Goal: Task Accomplishment & Management: Complete application form

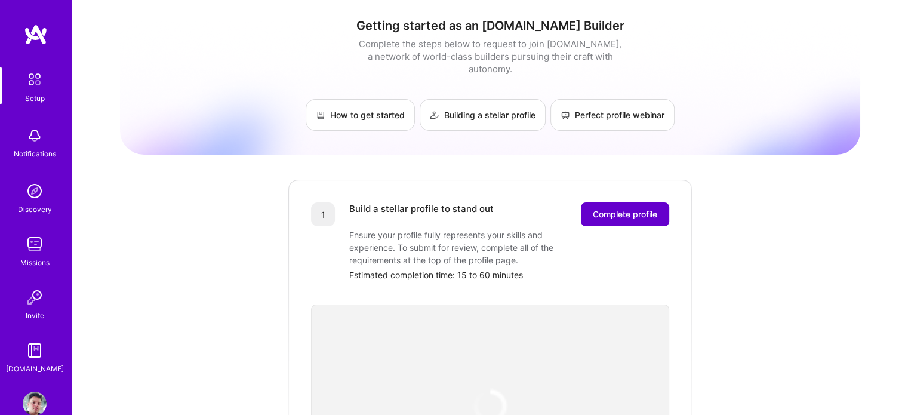
click at [615, 208] on span "Complete profile" at bounding box center [625, 214] width 64 height 12
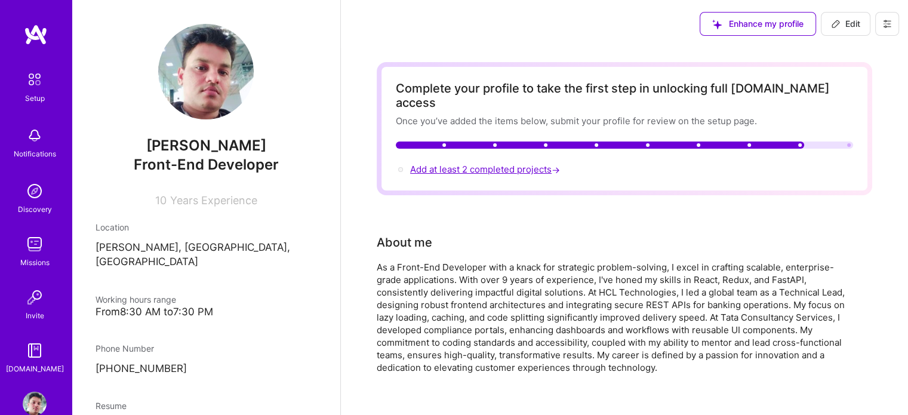
click at [506, 164] on span "Add at least 2 completed projects →" at bounding box center [486, 169] width 152 height 11
select select "IN"
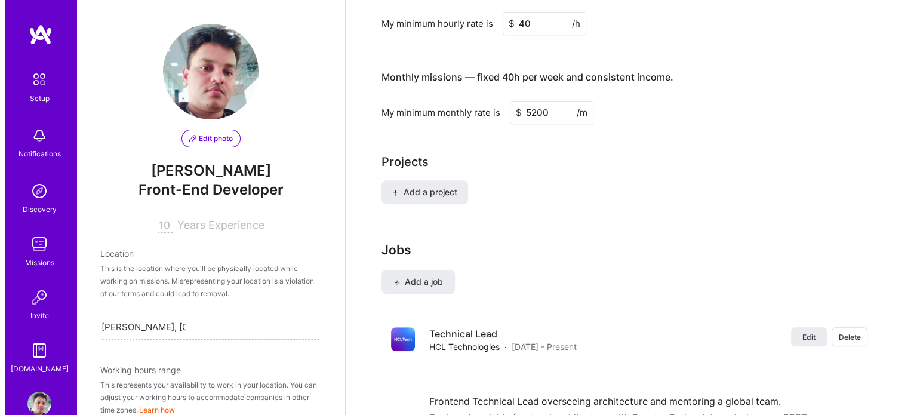
scroll to position [798, 0]
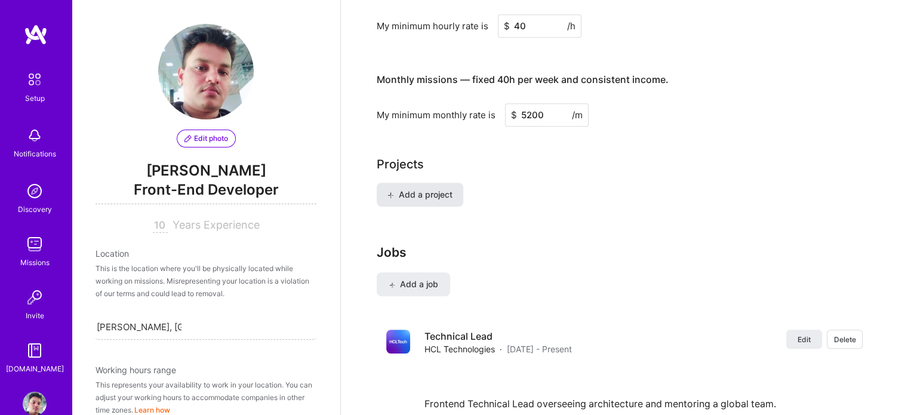
click at [427, 189] on span "Add a project" at bounding box center [419, 195] width 65 height 12
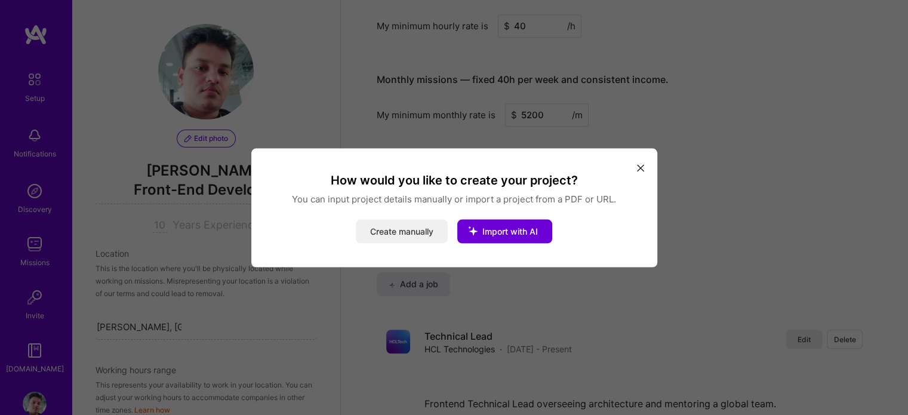
click at [395, 234] on button "Create manually" at bounding box center [402, 231] width 92 height 24
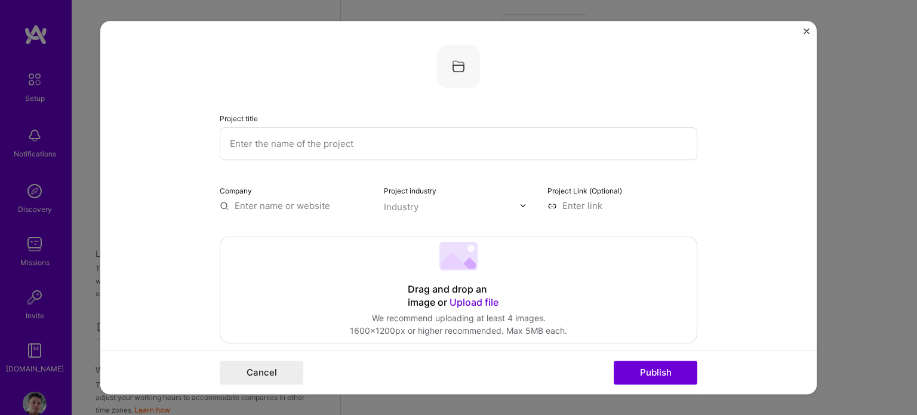
click at [301, 137] on input "text" at bounding box center [459, 143] width 478 height 33
paste input "Smart PMO Copilot"
type input "Smart PMO Copilot"
click at [315, 206] on input "text" at bounding box center [295, 205] width 150 height 13
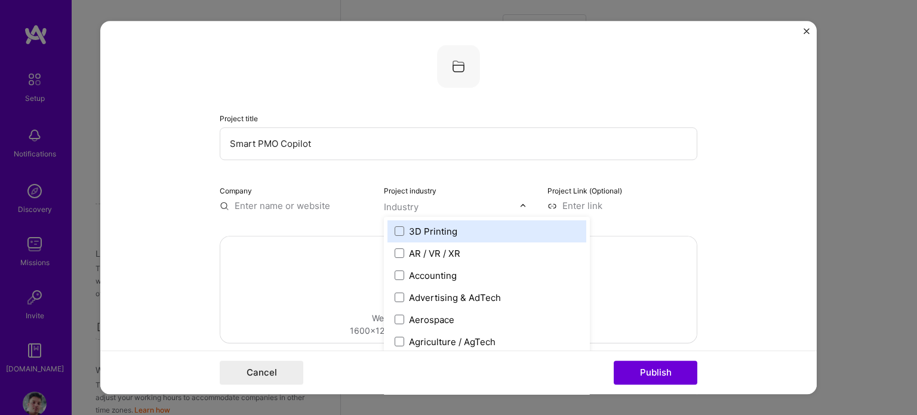
click at [454, 208] on input "text" at bounding box center [452, 207] width 136 height 13
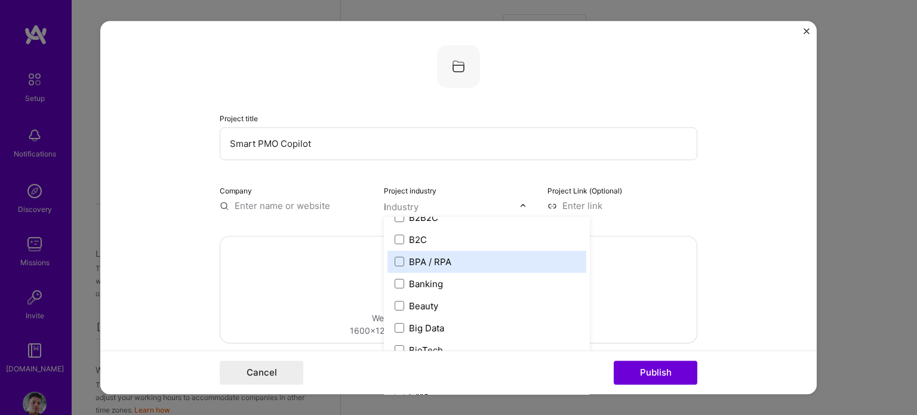
scroll to position [190, 0]
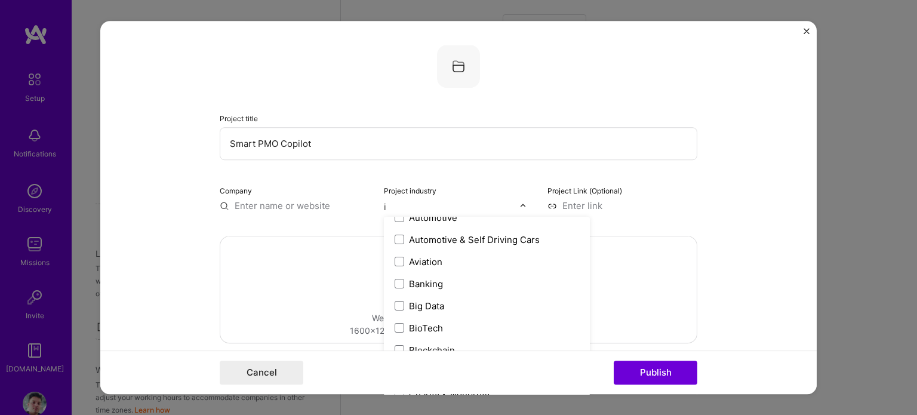
type input "it"
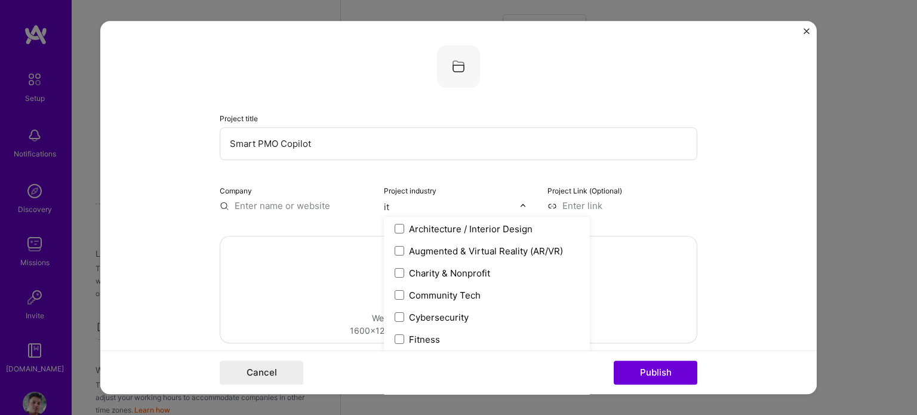
scroll to position [0, 0]
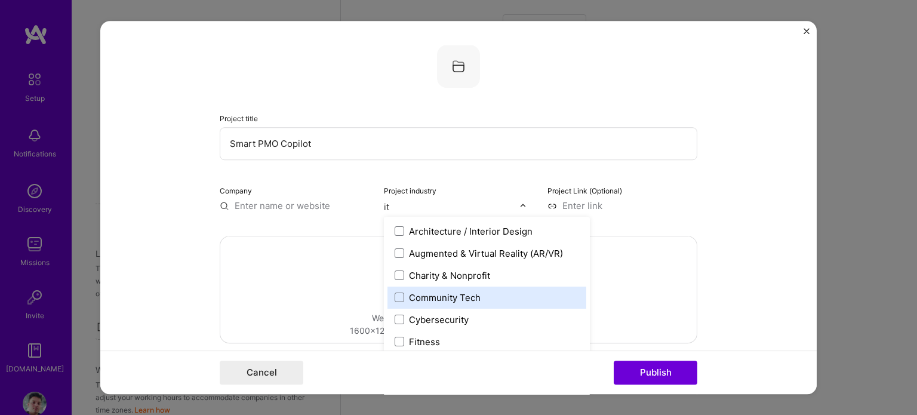
click at [448, 294] on div "Community Tech" at bounding box center [445, 297] width 72 height 13
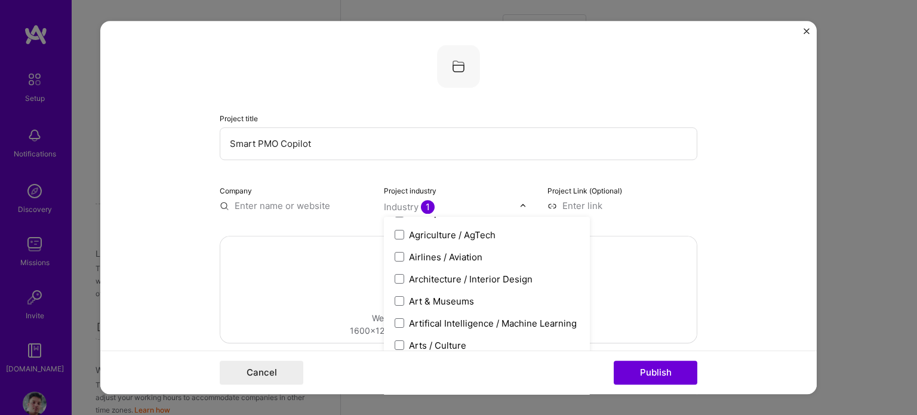
scroll to position [139, 0]
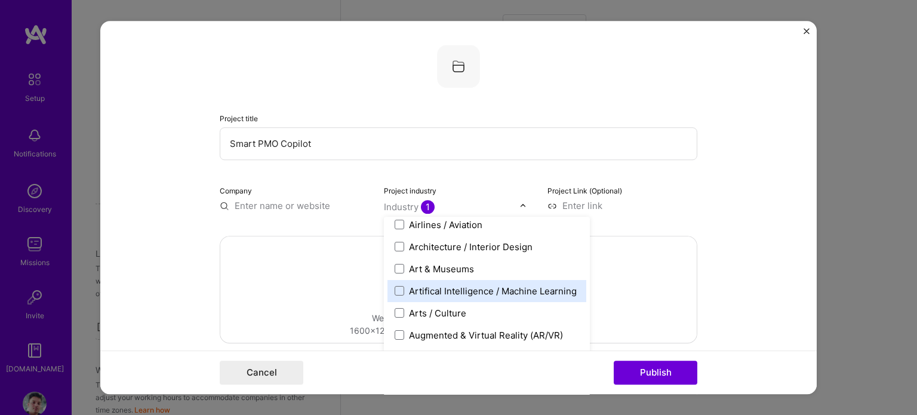
click at [487, 299] on div "Artifical Intelligence / Machine Learning" at bounding box center [486, 291] width 199 height 22
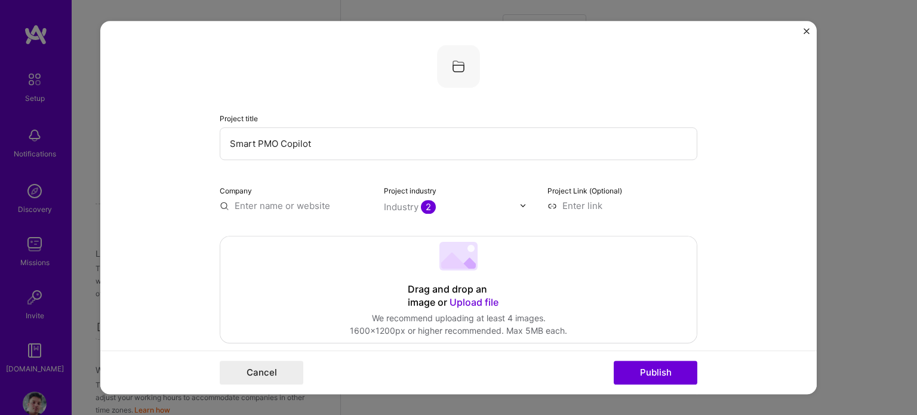
click at [476, 176] on div "Project title Smart PMO Copilot Company Project industry Industry 2 Project Lin…" at bounding box center [459, 128] width 478 height 167
click at [582, 201] on input at bounding box center [622, 205] width 150 height 13
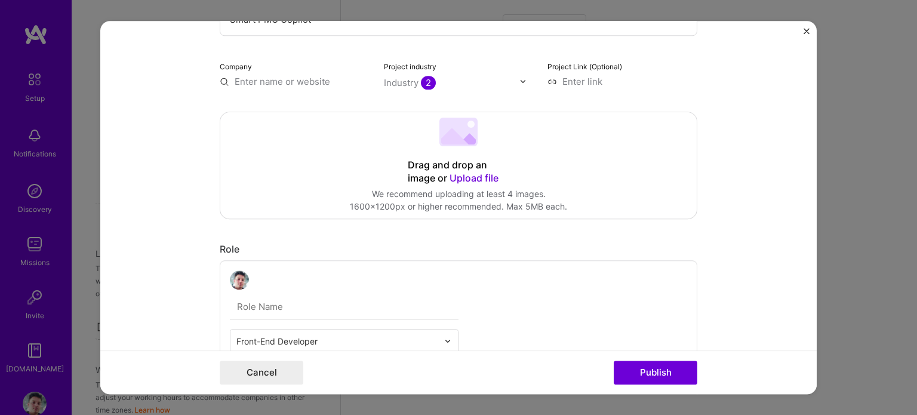
scroll to position [141, 0]
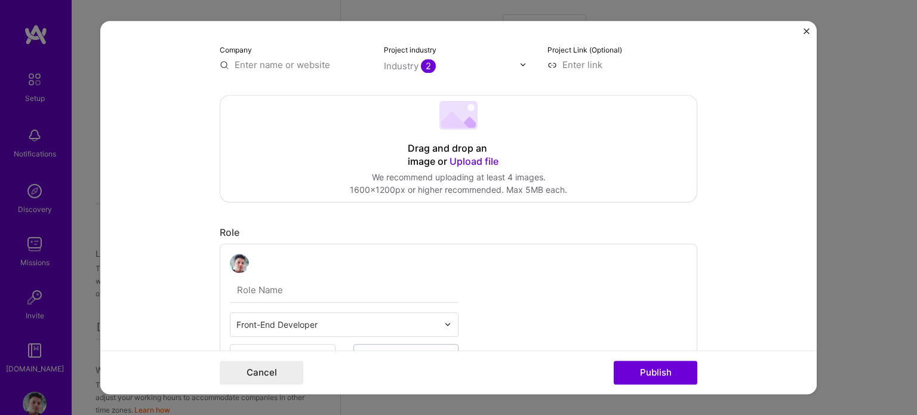
click at [465, 156] on span "Upload file" at bounding box center [474, 161] width 49 height 12
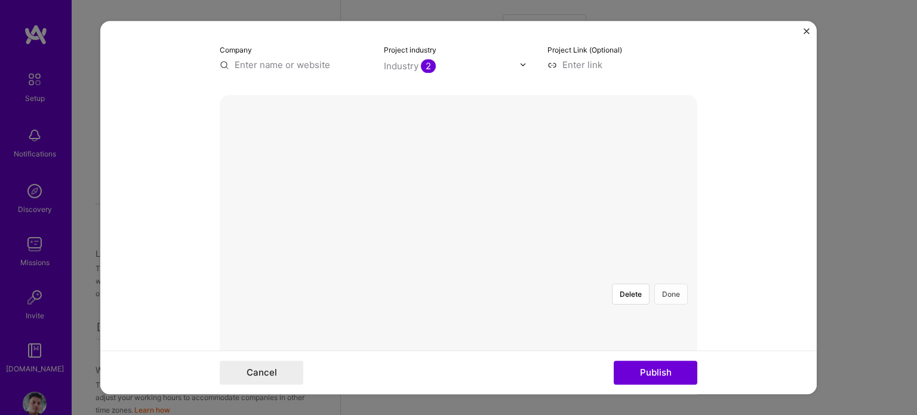
click at [676, 284] on button "Done" at bounding box center [670, 294] width 33 height 21
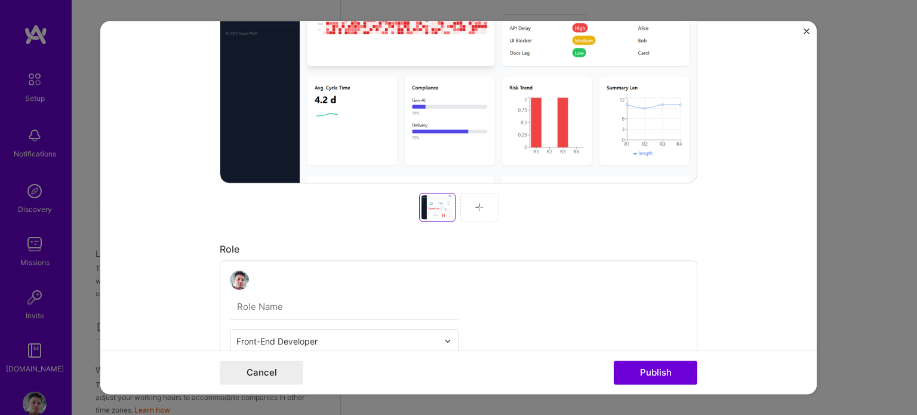
scroll to position [416, 0]
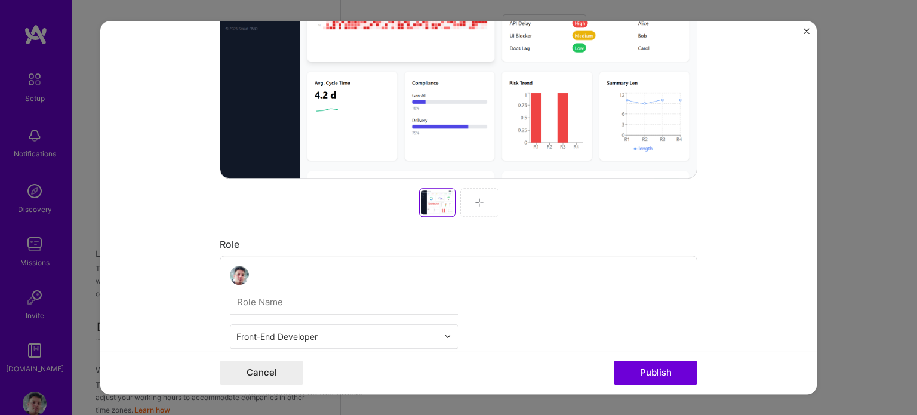
click at [463, 199] on div at bounding box center [479, 202] width 38 height 29
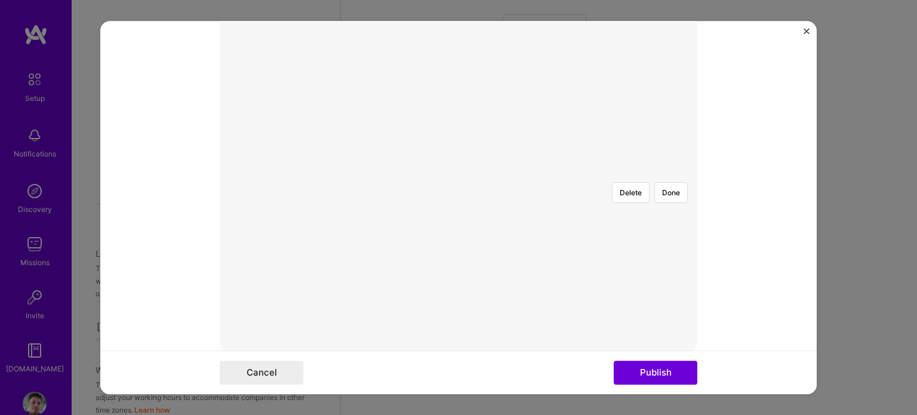
scroll to position [238, 0]
click at [582, 177] on div at bounding box center [683, 285] width 287 height 216
click at [459, 177] on div at bounding box center [602, 285] width 287 height 216
click at [655, 186] on button "Done" at bounding box center [670, 196] width 33 height 21
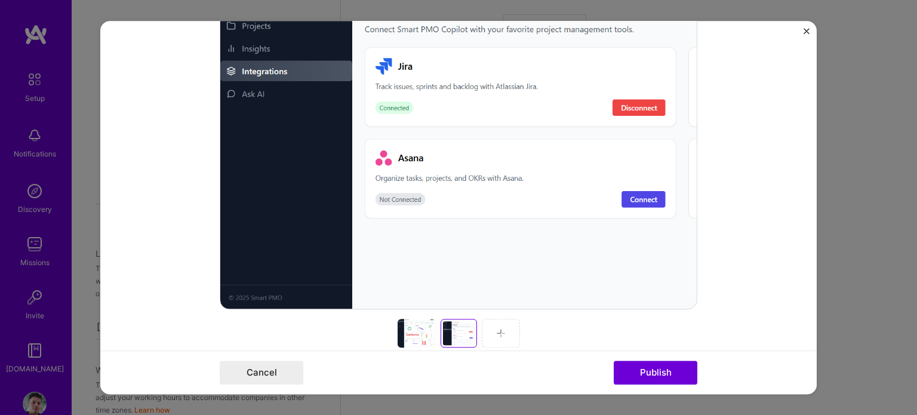
scroll to position [393, 0]
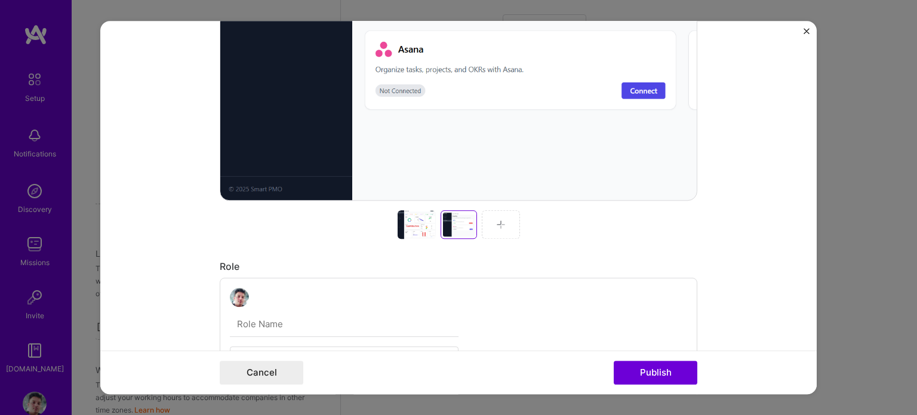
click at [498, 226] on img at bounding box center [501, 225] width 10 height 10
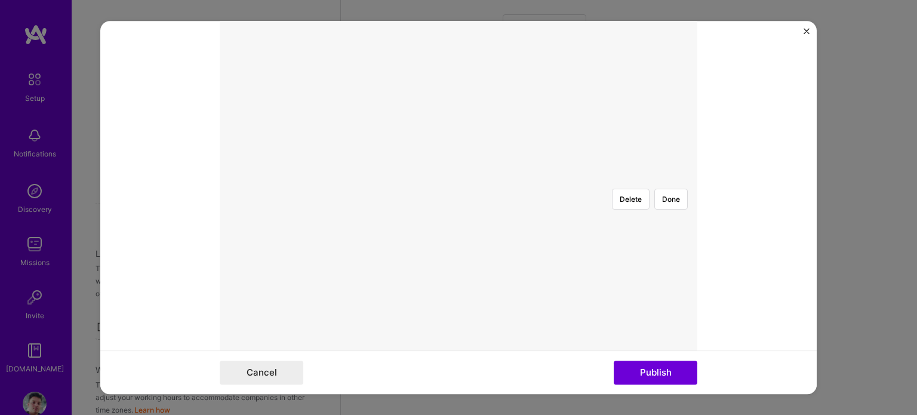
scroll to position [233, 0]
click at [545, 196] on div at bounding box center [623, 196] width 329 height 0
click at [459, 182] on div at bounding box center [459, 182] width 0 height 0
click at [525, 300] on div at bounding box center [633, 313] width 349 height 262
click at [625, 191] on button "Delete" at bounding box center [631, 201] width 38 height 21
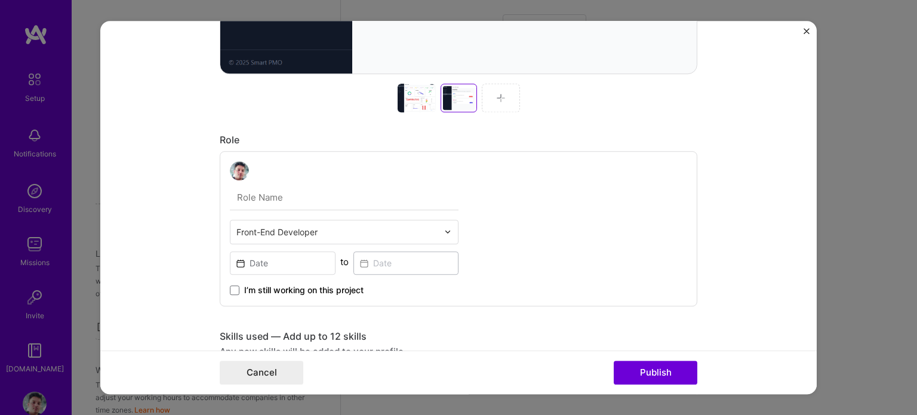
scroll to position [480, 0]
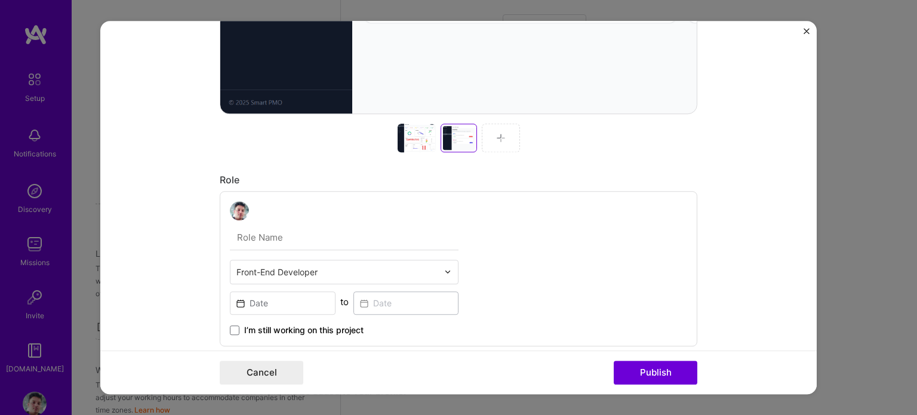
click at [399, 143] on div at bounding box center [417, 138] width 38 height 29
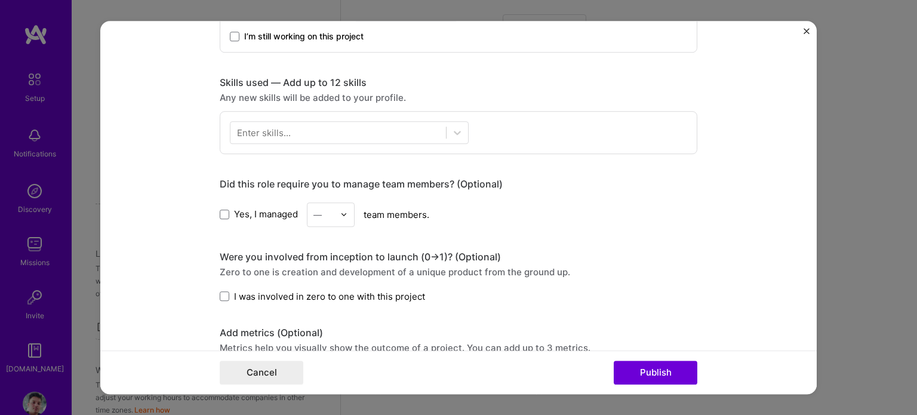
scroll to position [834, 0]
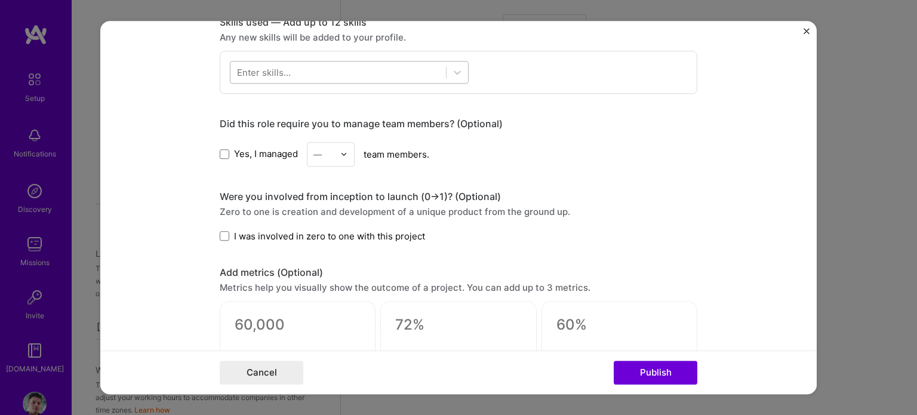
click at [316, 77] on div at bounding box center [338, 72] width 216 height 20
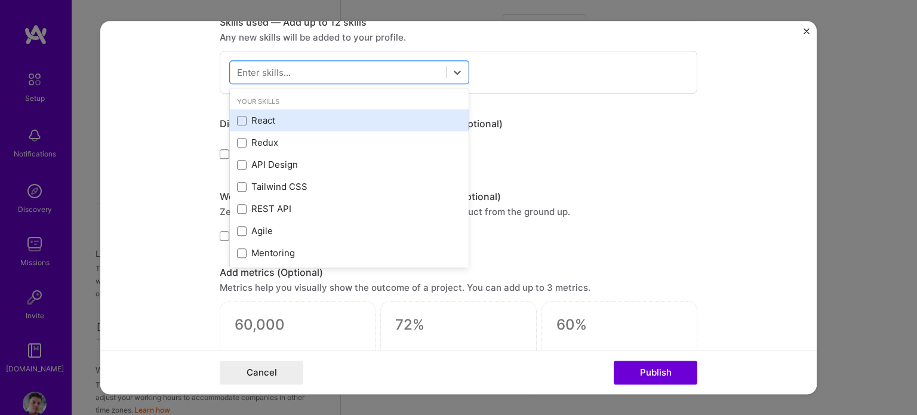
click at [238, 125] on div "React" at bounding box center [349, 121] width 224 height 13
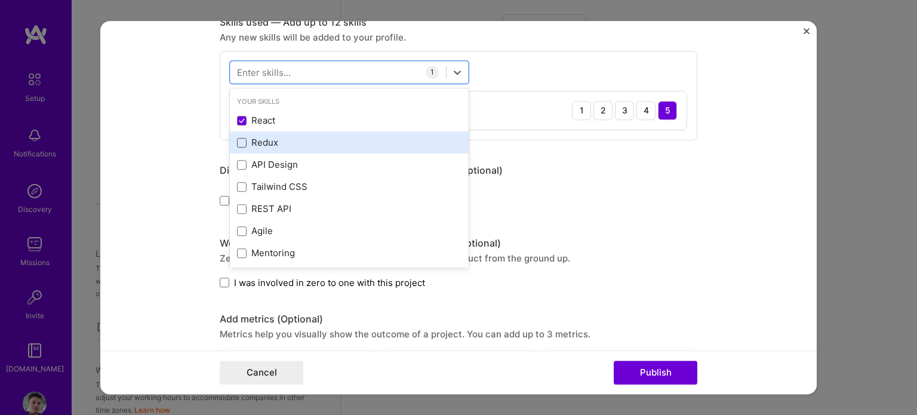
click at [239, 140] on span at bounding box center [242, 143] width 10 height 10
click at [0, 0] on input "checkbox" at bounding box center [0, 0] width 0 height 0
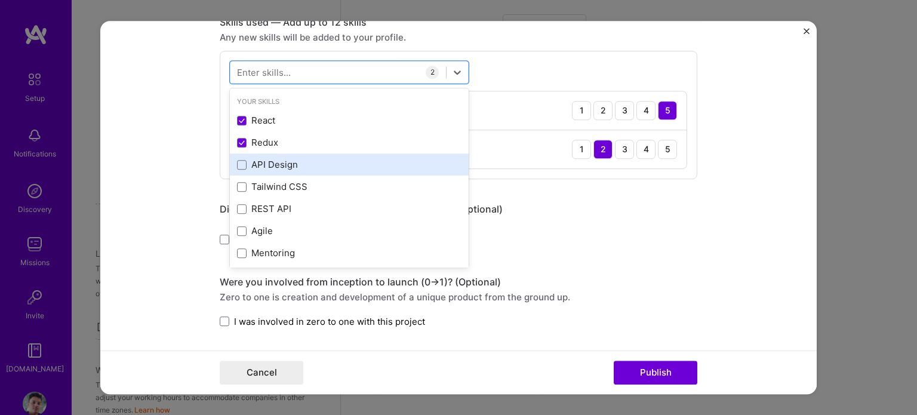
click at [240, 169] on div "API Design" at bounding box center [349, 165] width 239 height 22
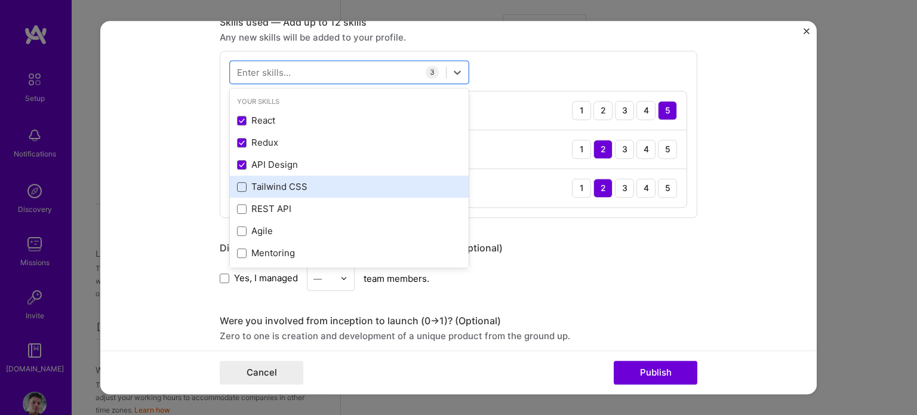
click at [239, 184] on span at bounding box center [242, 187] width 10 height 10
click at [0, 0] on input "checkbox" at bounding box center [0, 0] width 0 height 0
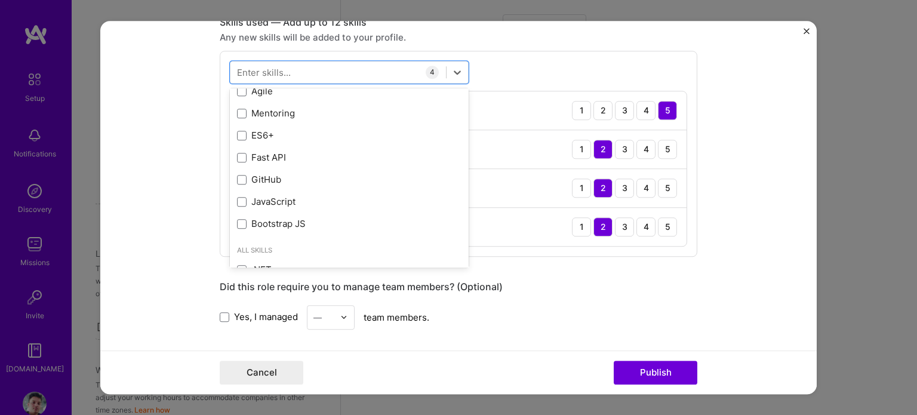
scroll to position [113, 0]
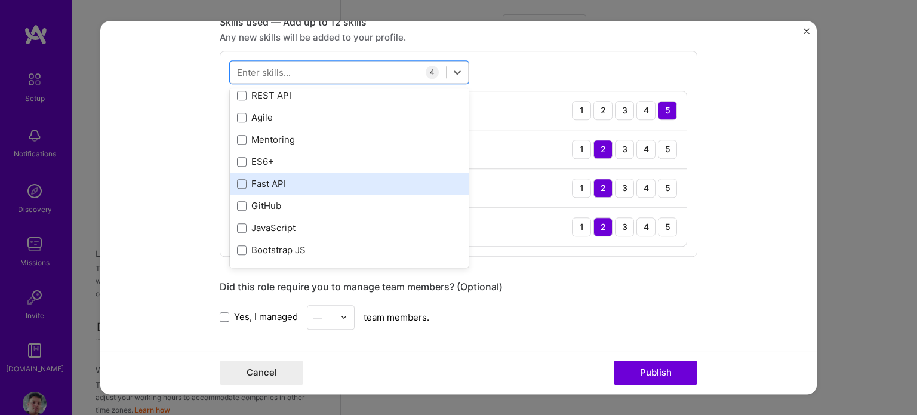
click at [267, 178] on div "Fast API" at bounding box center [349, 184] width 224 height 13
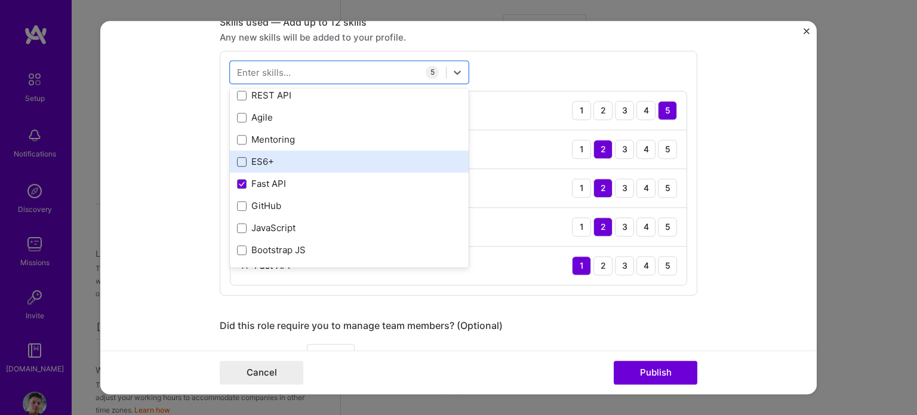
click at [237, 162] on span at bounding box center [242, 162] width 10 height 10
click at [0, 0] on input "checkbox" at bounding box center [0, 0] width 0 height 0
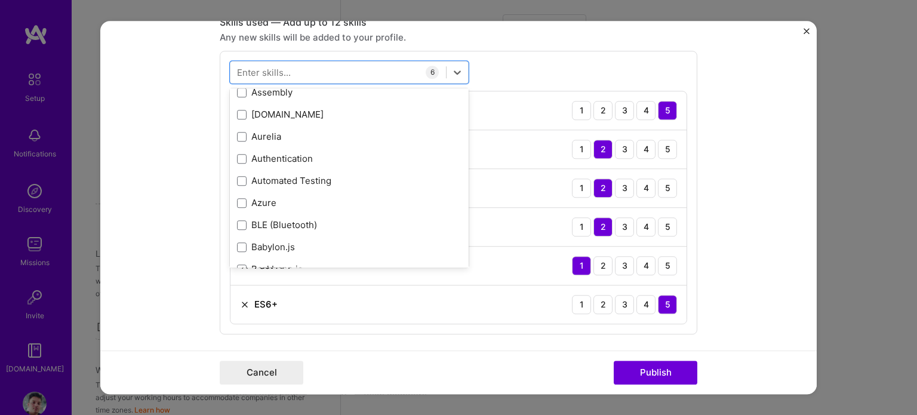
scroll to position [1161, 0]
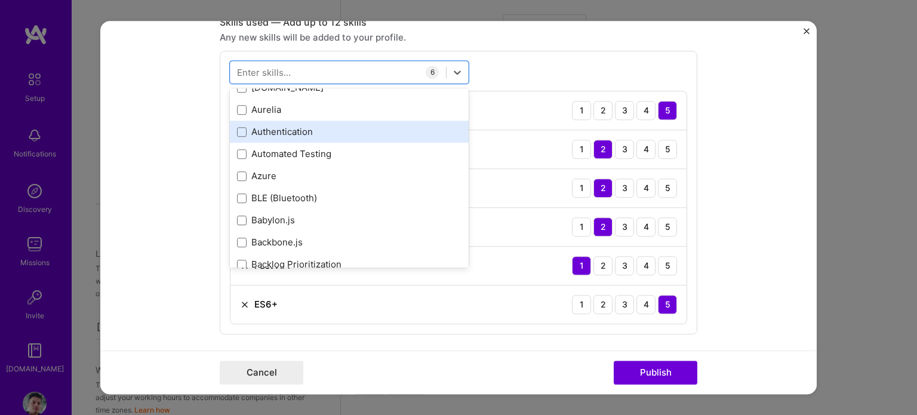
click at [321, 139] on div "Authentication" at bounding box center [349, 132] width 239 height 22
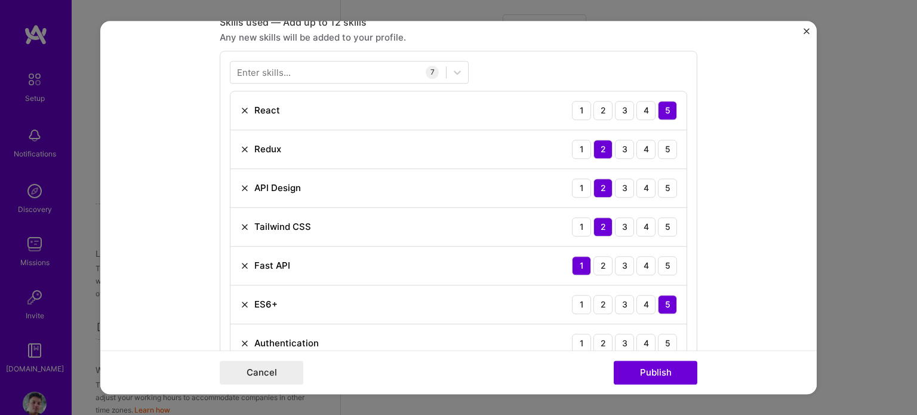
click at [556, 77] on div "Enter skills... 7 React 1 2 3 4 5 Redux 1 2 3 4 5 API Design 1 2 3 4 5 Tailwind…" at bounding box center [459, 212] width 478 height 322
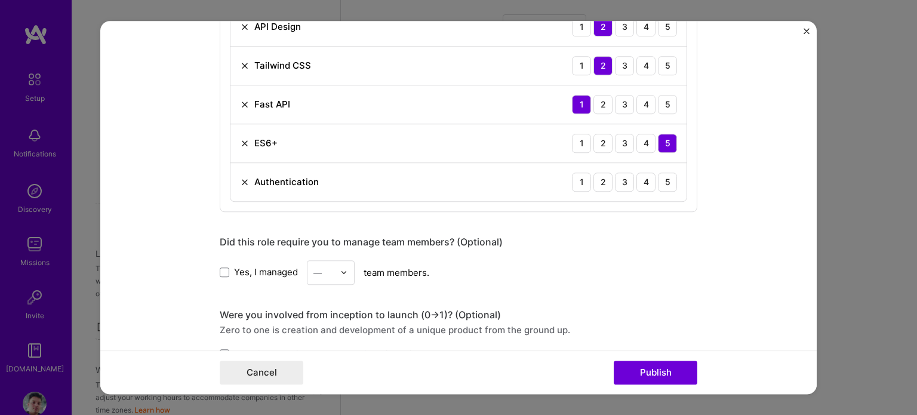
scroll to position [998, 0]
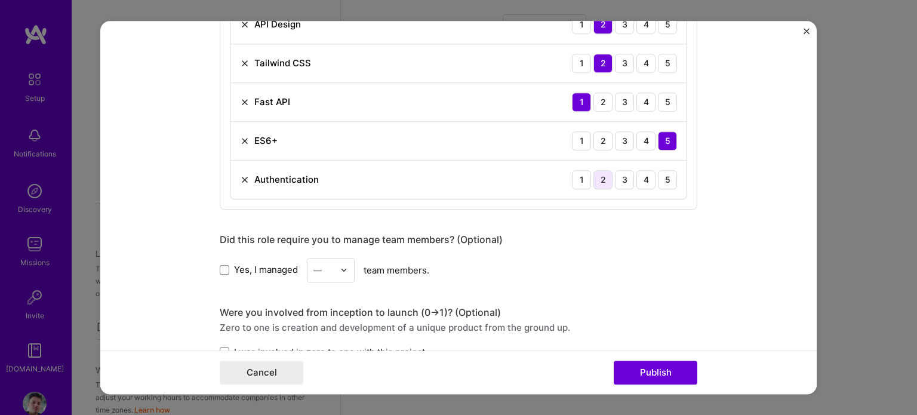
click at [593, 177] on div "2" at bounding box center [602, 179] width 19 height 19
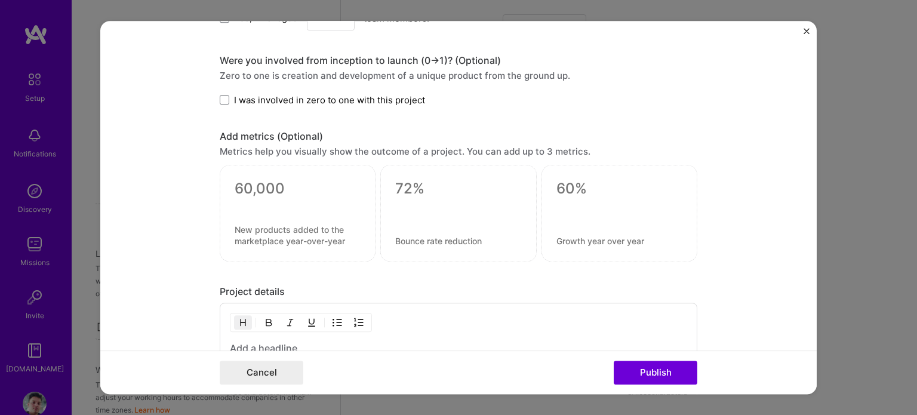
scroll to position [1237, 0]
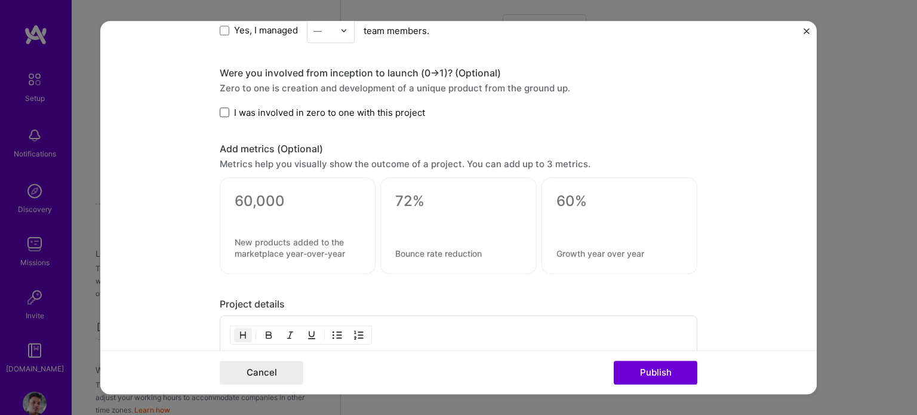
click at [220, 108] on span at bounding box center [225, 113] width 10 height 10
click at [0, 0] on input "I was involved in zero to one with this project" at bounding box center [0, 0] width 0 height 0
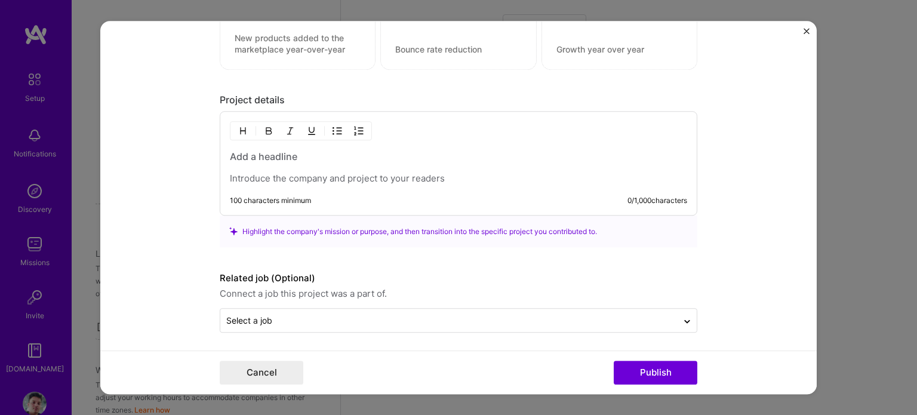
click at [267, 173] on p at bounding box center [458, 179] width 457 height 12
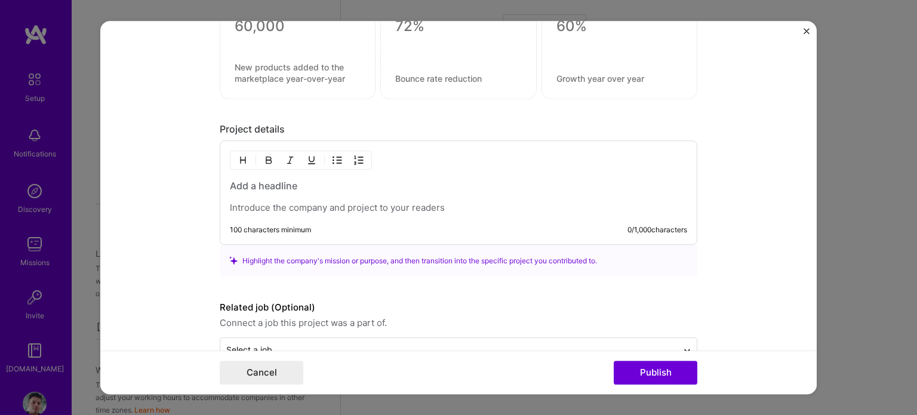
click at [387, 210] on p at bounding box center [458, 208] width 457 height 12
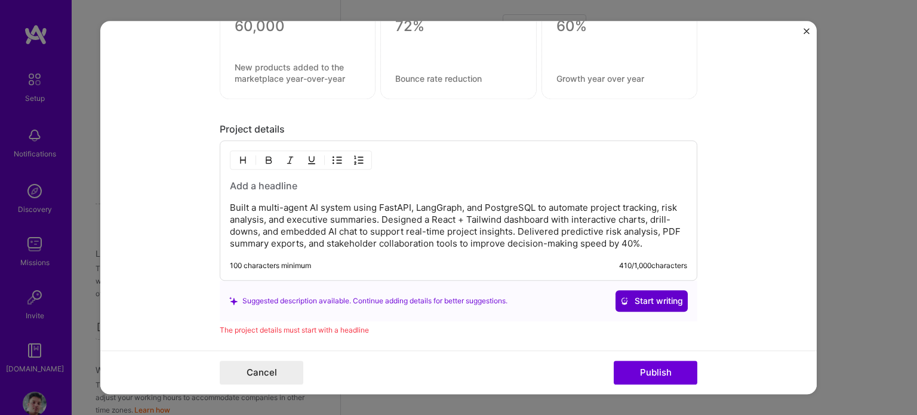
click at [641, 299] on span "Start writing" at bounding box center [651, 301] width 63 height 12
click at [255, 184] on h3 at bounding box center [458, 185] width 457 height 13
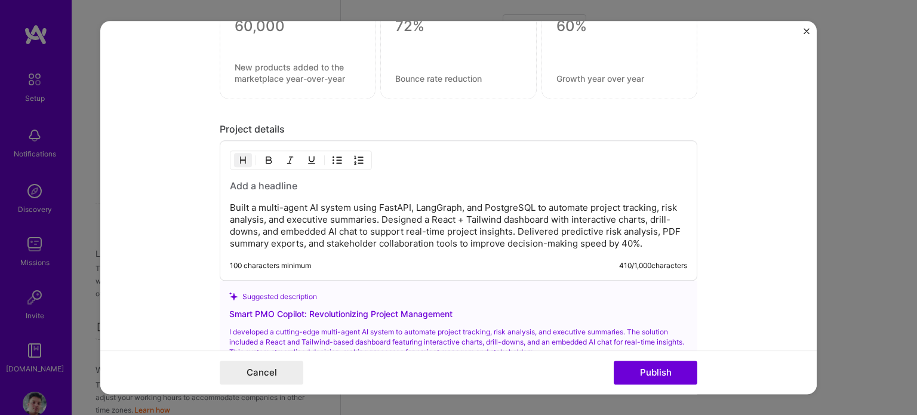
click at [274, 183] on h3 at bounding box center [458, 185] width 457 height 13
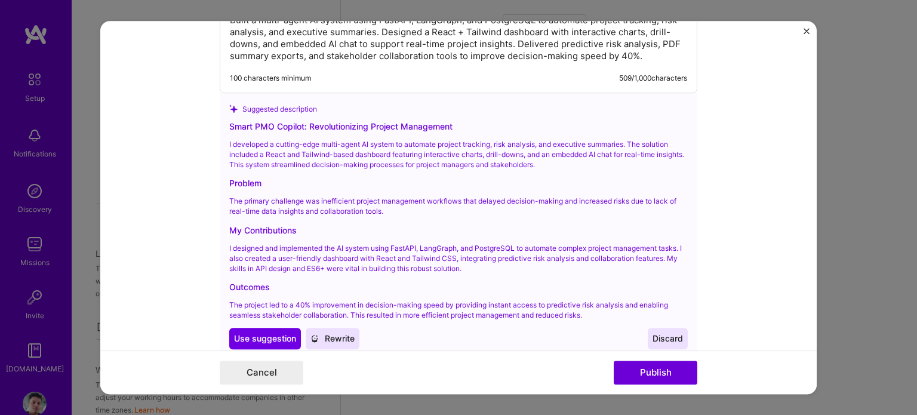
scroll to position [1635, 0]
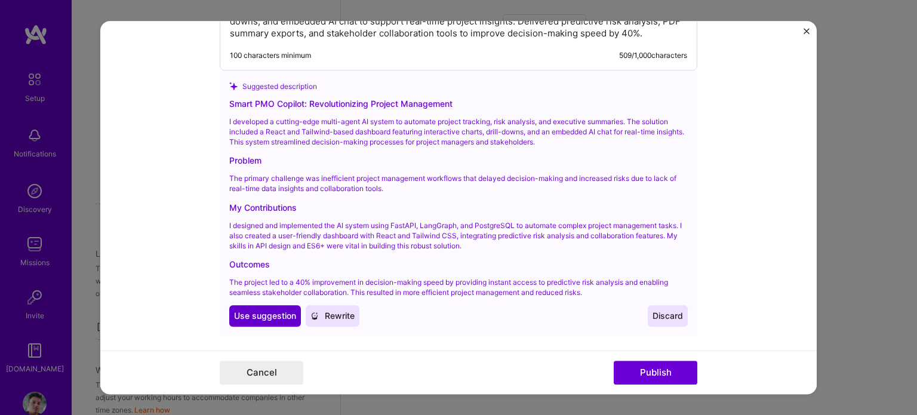
click at [282, 310] on span "Use suggestion" at bounding box center [265, 316] width 62 height 12
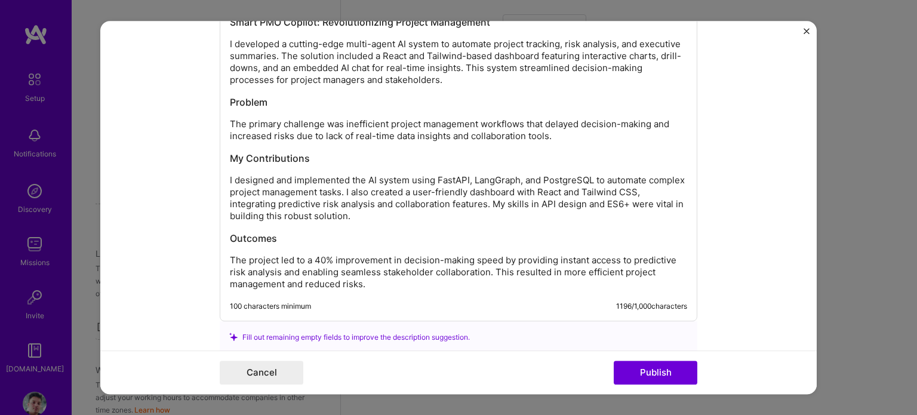
scroll to position [1579, 0]
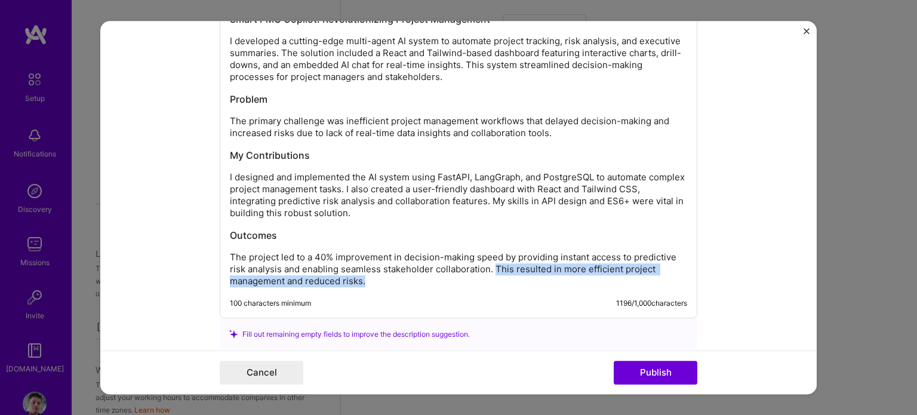
drag, startPoint x: 491, startPoint y: 265, endPoint x: 494, endPoint y: 288, distance: 23.6
click at [494, 288] on div "Smart PMO Copilot: Revolutionizing Project Management I developed a cutting-edg…" at bounding box center [459, 146] width 478 height 344
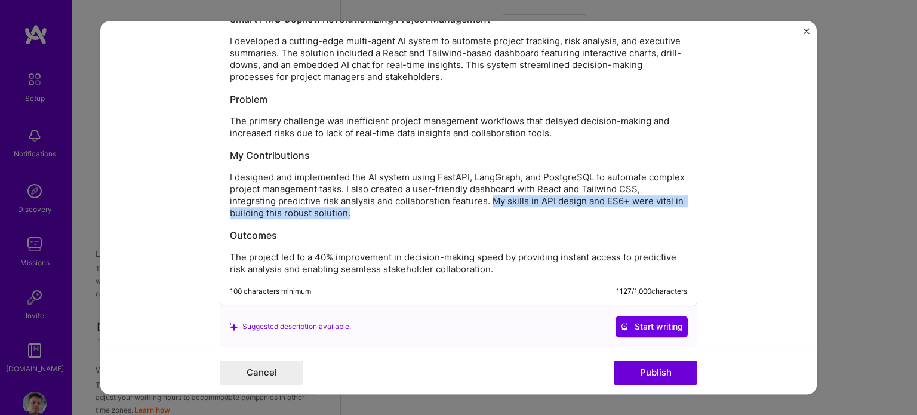
drag, startPoint x: 491, startPoint y: 196, endPoint x: 492, endPoint y: 210, distance: 13.8
click at [492, 210] on p "I designed and implemented the AI system using FastAPI, LangGraph, and PostgreS…" at bounding box center [458, 195] width 457 height 48
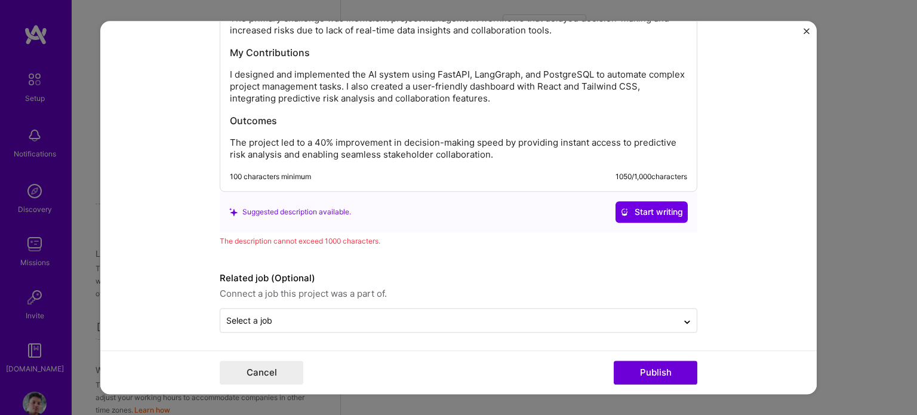
scroll to position [1677, 0]
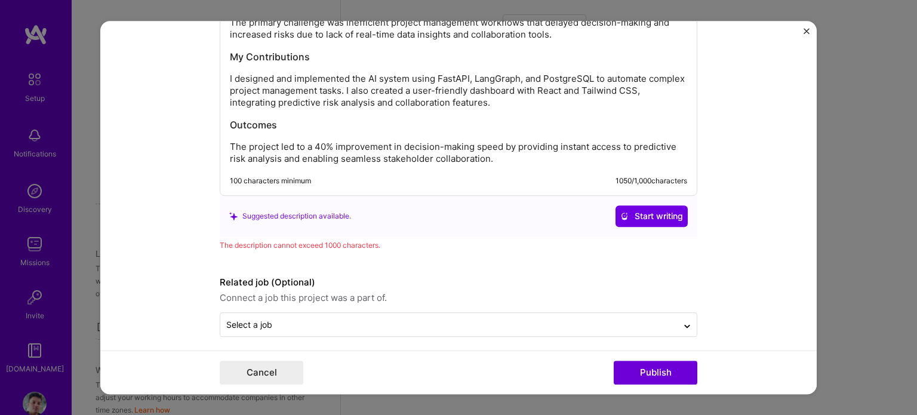
drag, startPoint x: 278, startPoint y: 158, endPoint x: 545, endPoint y: 164, distance: 266.4
click at [545, 164] on div "Smart PMO Copilot: Revolutionizing Project Management I developed a cutting-edg…" at bounding box center [459, 35] width 478 height 321
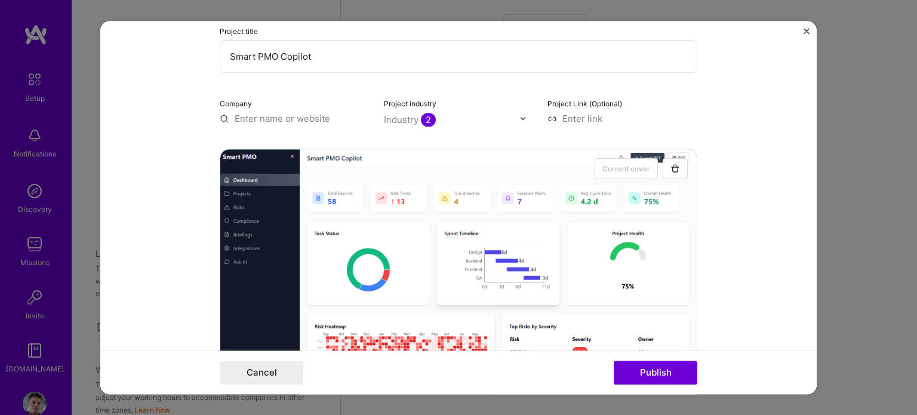
scroll to position [81, 0]
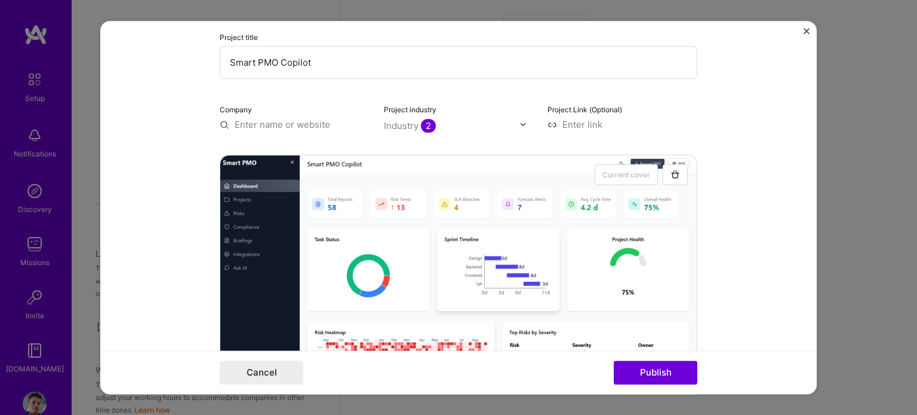
click at [562, 128] on input at bounding box center [622, 124] width 150 height 13
paste input "[URL][DOMAIN_NAME]"
type input "[URL][DOMAIN_NAME]"
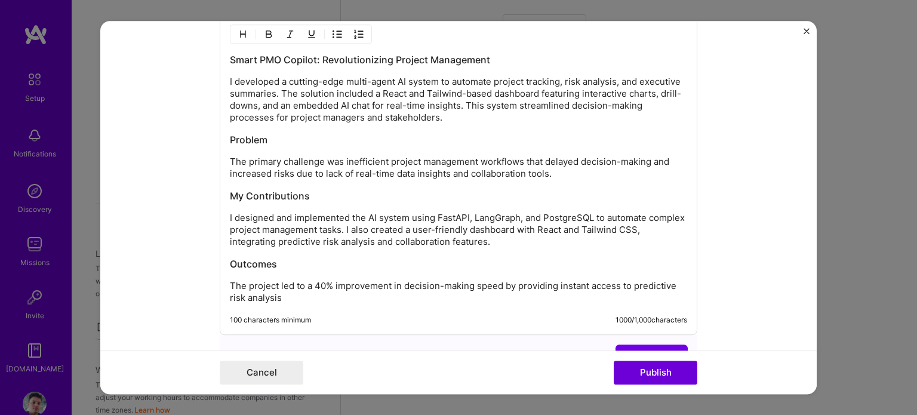
scroll to position [1666, 0]
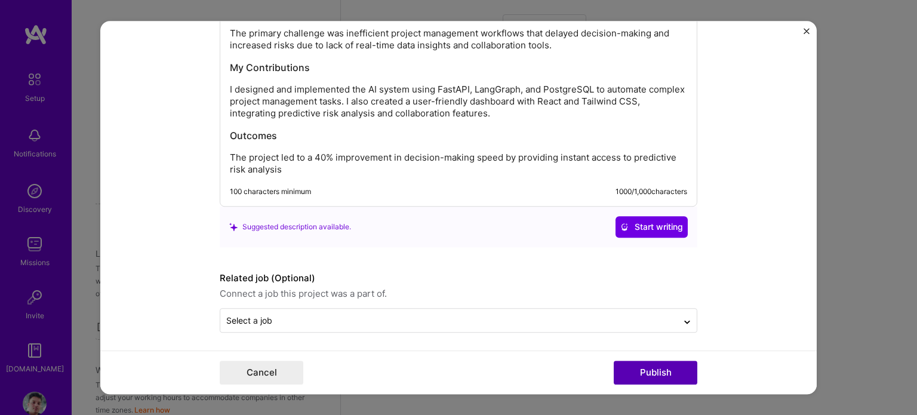
click at [661, 374] on button "Publish" at bounding box center [656, 373] width 84 height 24
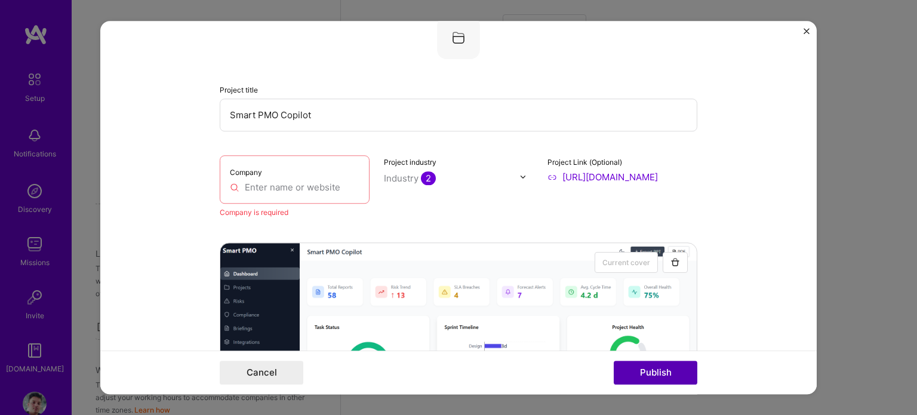
scroll to position [24, 0]
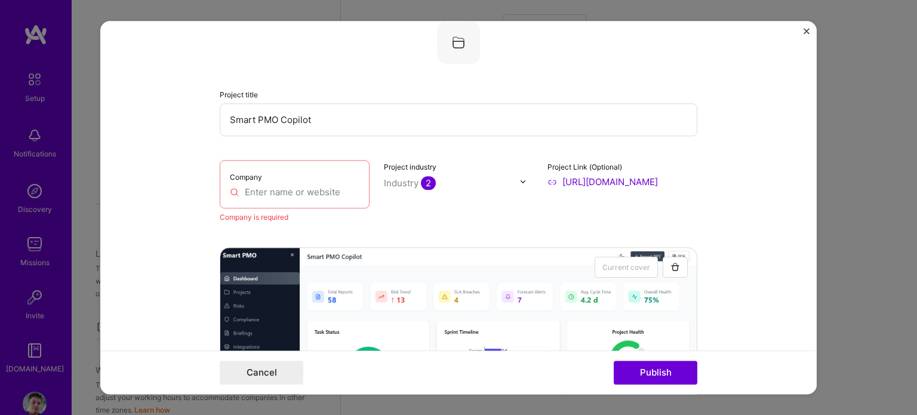
click at [293, 194] on input "text" at bounding box center [295, 192] width 130 height 13
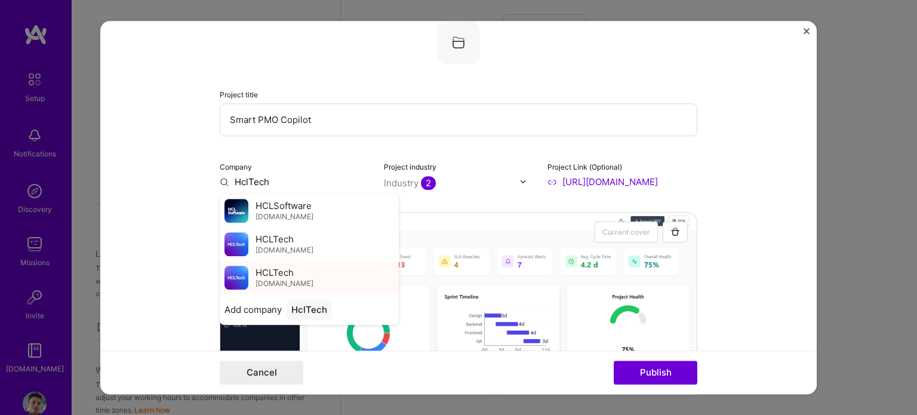
click at [285, 282] on span "[DOMAIN_NAME]" at bounding box center [285, 284] width 58 height 10
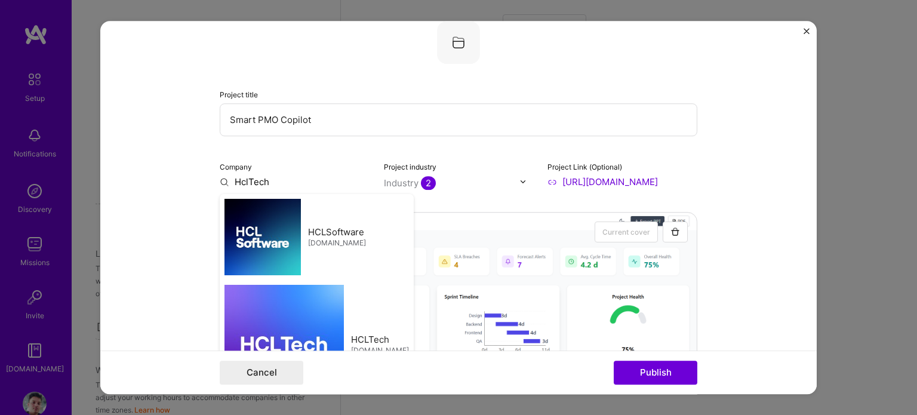
click at [285, 282] on div at bounding box center [459, 391] width 478 height 358
type input "HCLTech"
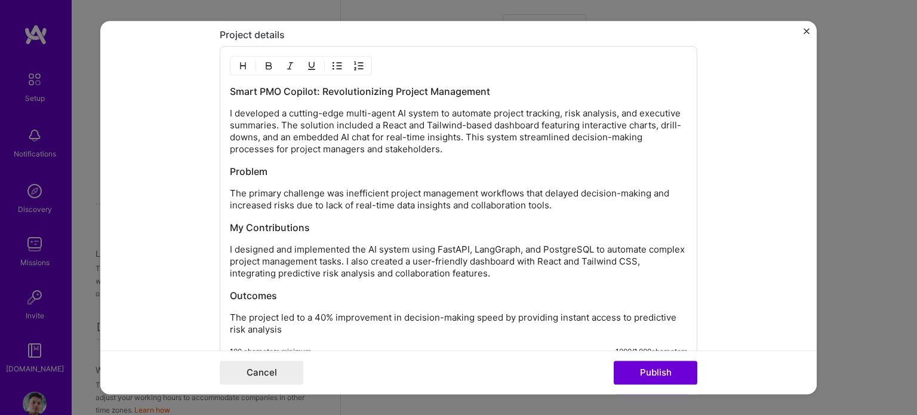
scroll to position [1681, 0]
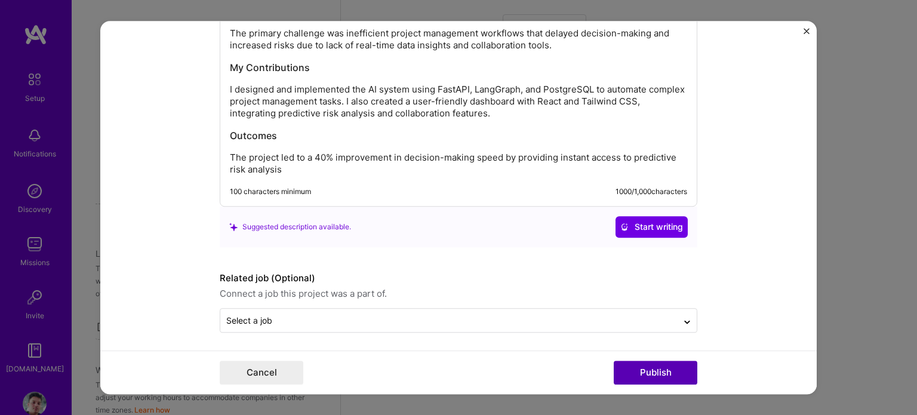
click at [650, 370] on button "Publish" at bounding box center [656, 373] width 84 height 24
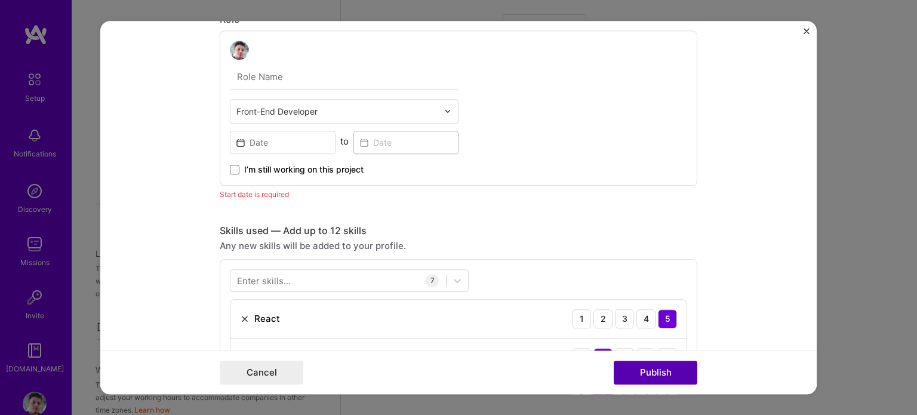
scroll to position [632, 0]
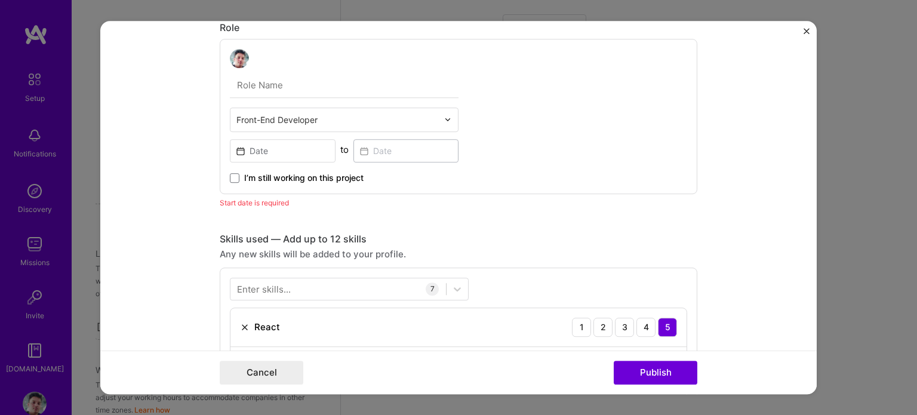
click at [256, 79] on input "text" at bounding box center [344, 85] width 229 height 25
type input "Technical Lead"
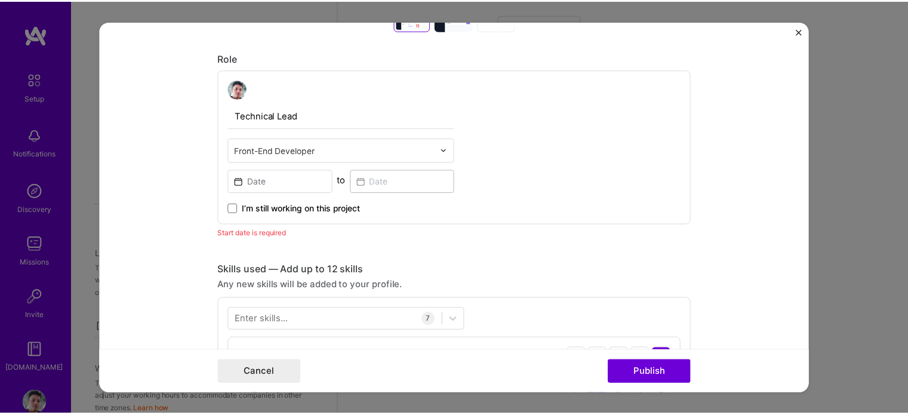
scroll to position [616, 0]
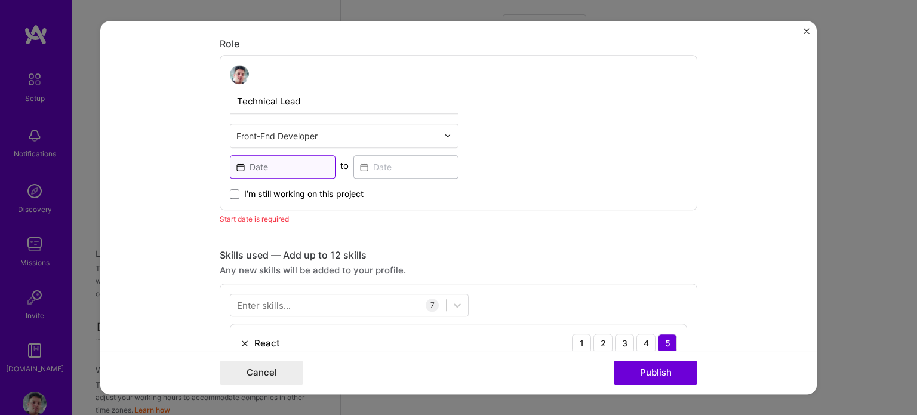
click at [241, 167] on input at bounding box center [283, 166] width 106 height 23
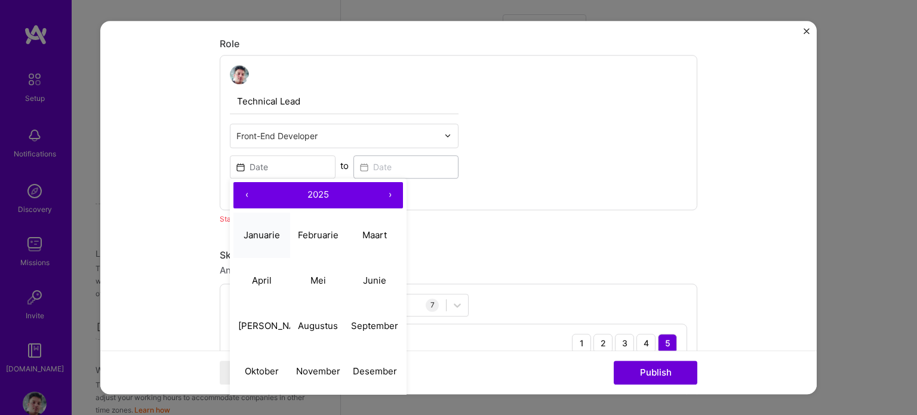
click at [265, 238] on abbr "Januarie" at bounding box center [262, 234] width 36 height 11
type input "[DATE]"
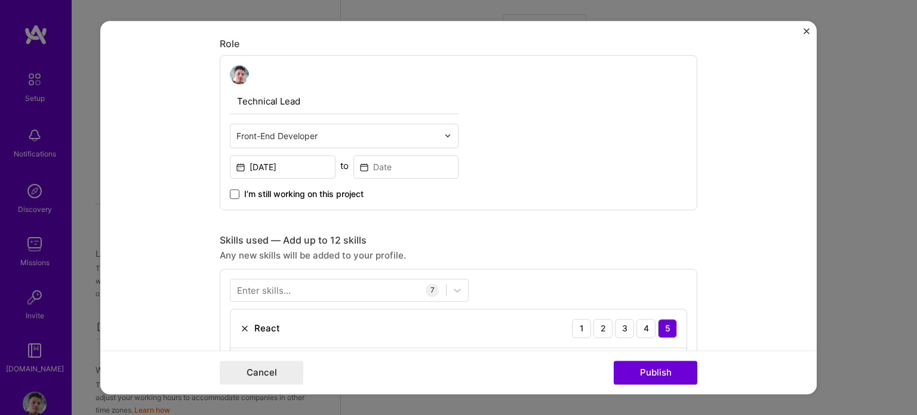
click at [231, 190] on span at bounding box center [235, 194] width 10 height 10
click at [0, 0] on input "I’m still working on this project" at bounding box center [0, 0] width 0 height 0
click at [665, 371] on button "Publish" at bounding box center [656, 373] width 84 height 24
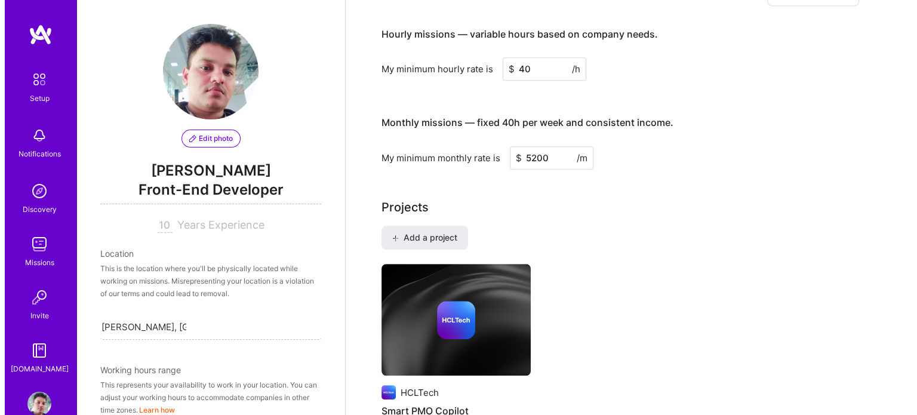
scroll to position [767, 0]
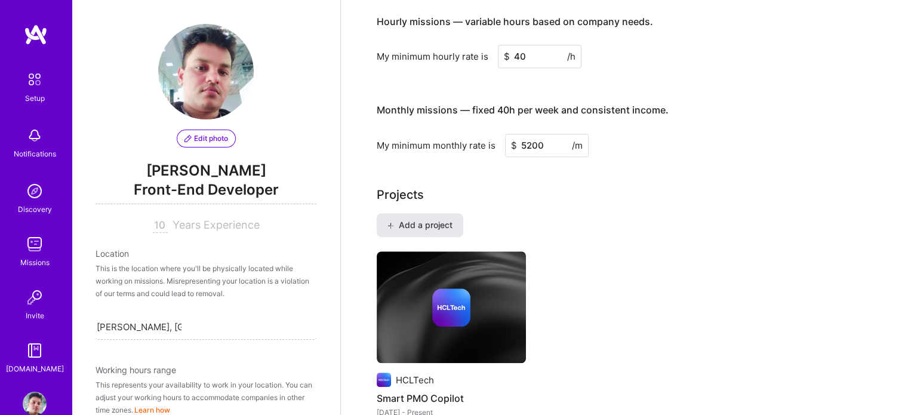
click at [427, 213] on button "Add a project" at bounding box center [420, 225] width 87 height 24
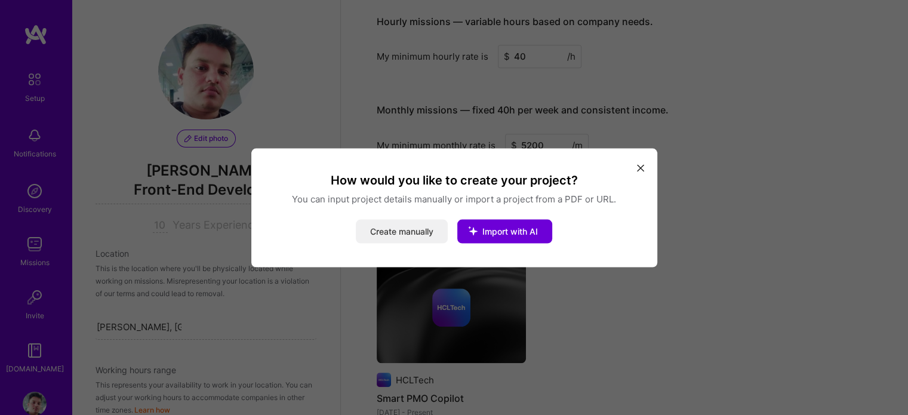
click at [407, 230] on button "Create manually" at bounding box center [402, 231] width 92 height 24
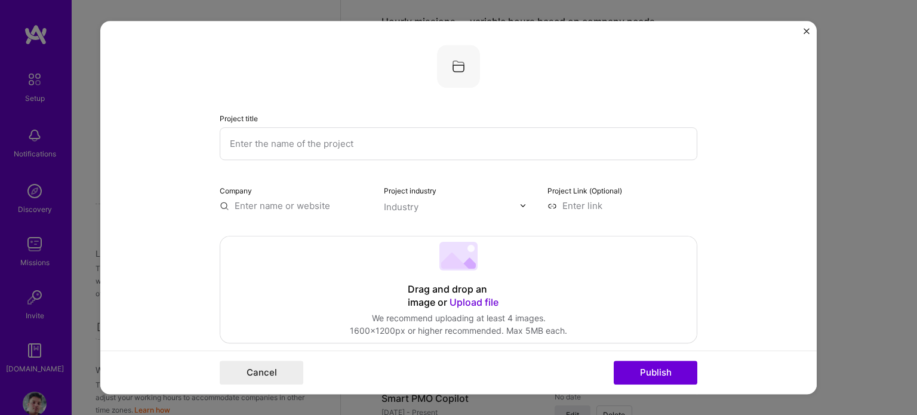
click at [288, 144] on input "text" at bounding box center [459, 143] width 478 height 33
paste input "Insurance Claim Processing System"
type input "Insurance Claim Processing System"
click at [254, 199] on input "text" at bounding box center [295, 205] width 150 height 13
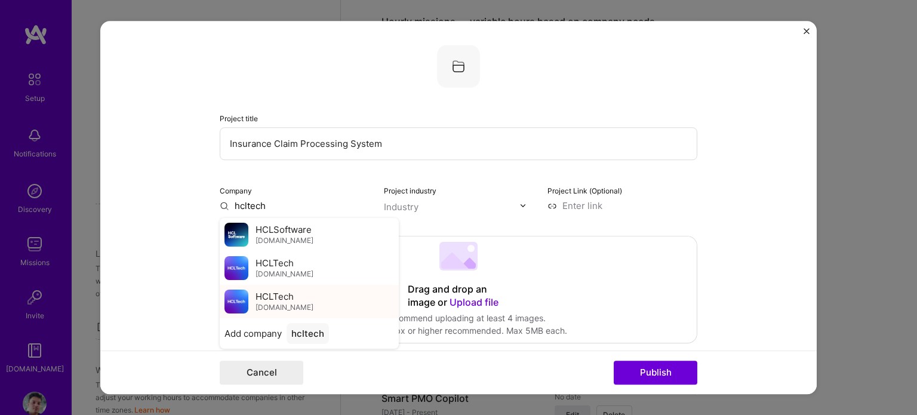
click at [267, 303] on span "[DOMAIN_NAME]" at bounding box center [285, 308] width 58 height 10
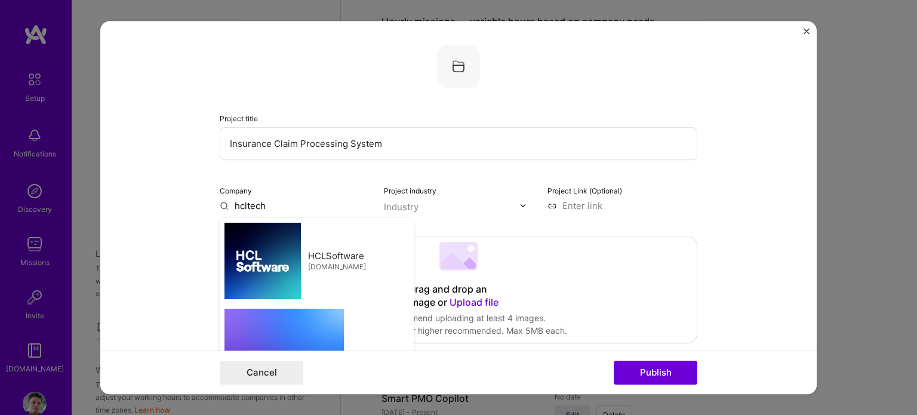
click at [267, 303] on div "Drag and drop an image or Upload file Upload file We recommend uploading at lea…" at bounding box center [458, 289] width 476 height 106
type input "HCLTech"
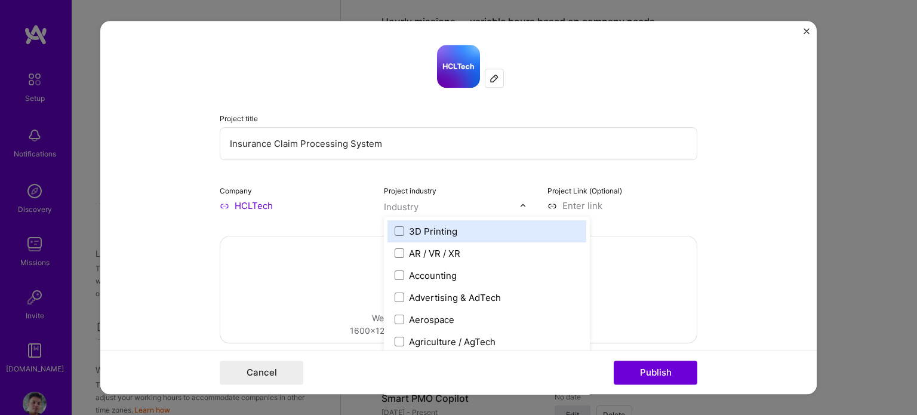
click at [453, 208] on input "text" at bounding box center [452, 207] width 136 height 13
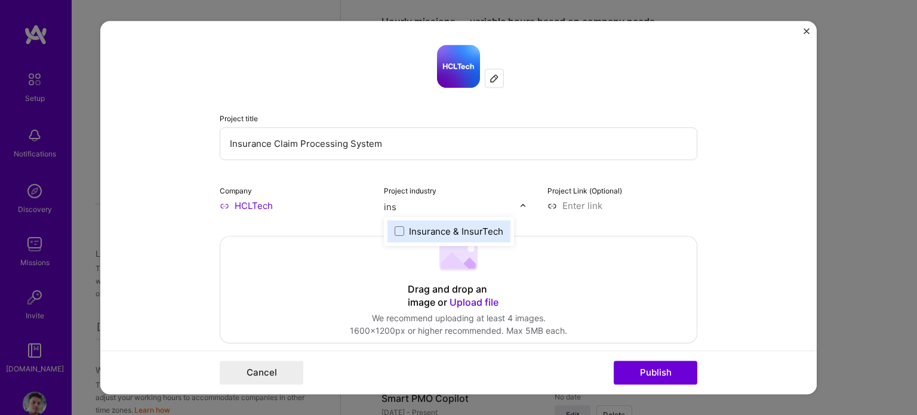
type input "insu"
click at [449, 232] on div "Insurance & InsurTech" at bounding box center [456, 231] width 94 height 13
click at [621, 199] on input at bounding box center [622, 205] width 150 height 13
paste input "[URL][DOMAIN_NAME]"
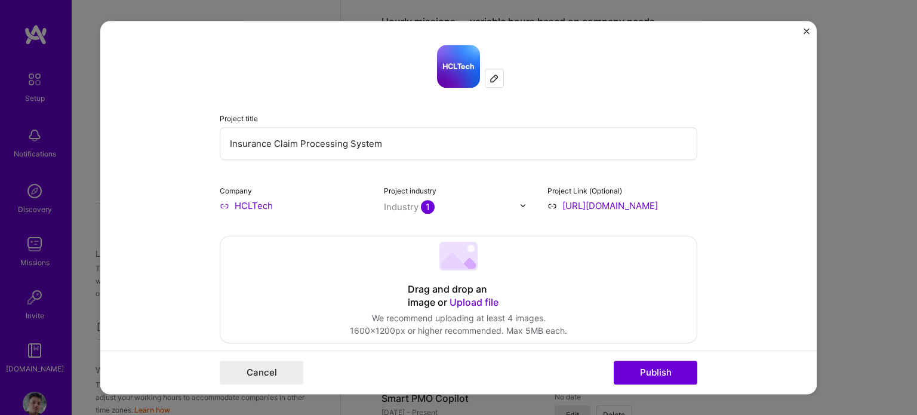
scroll to position [0, 35]
type input "[URL][DOMAIN_NAME]"
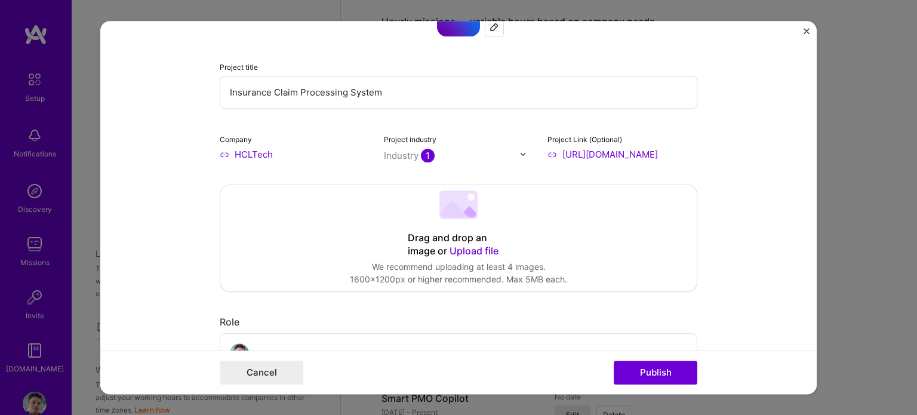
scroll to position [55, 0]
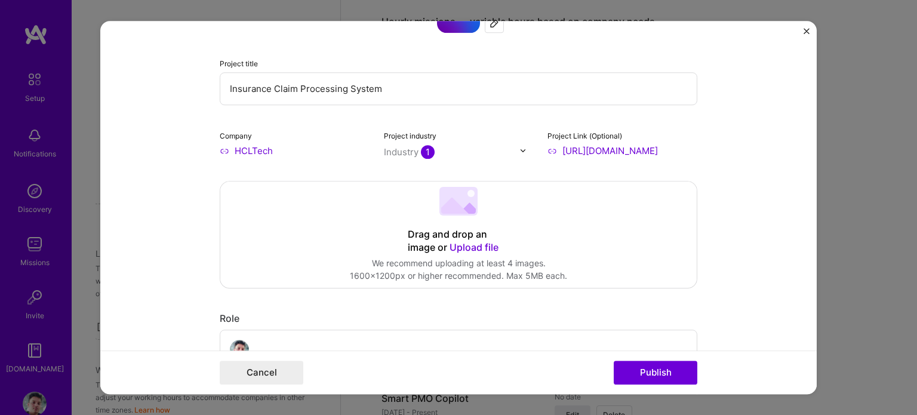
click at [463, 245] on span "Upload file" at bounding box center [474, 247] width 49 height 12
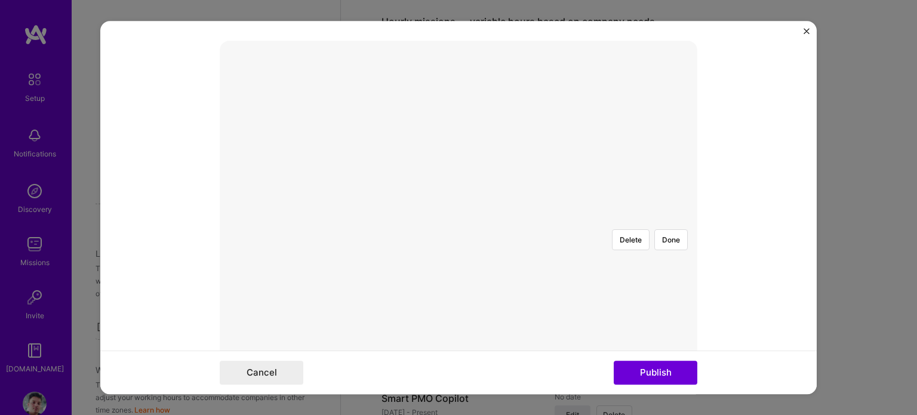
scroll to position [197, 0]
click at [671, 227] on button "Done" at bounding box center [670, 237] width 33 height 21
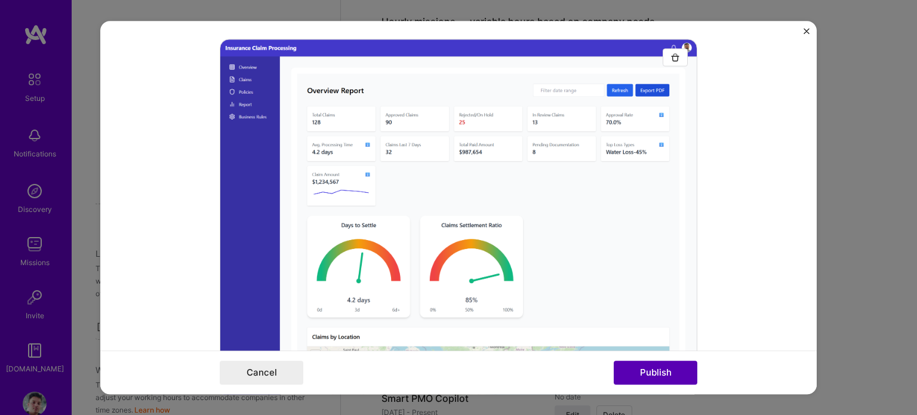
click at [674, 370] on button "Publish" at bounding box center [656, 373] width 84 height 24
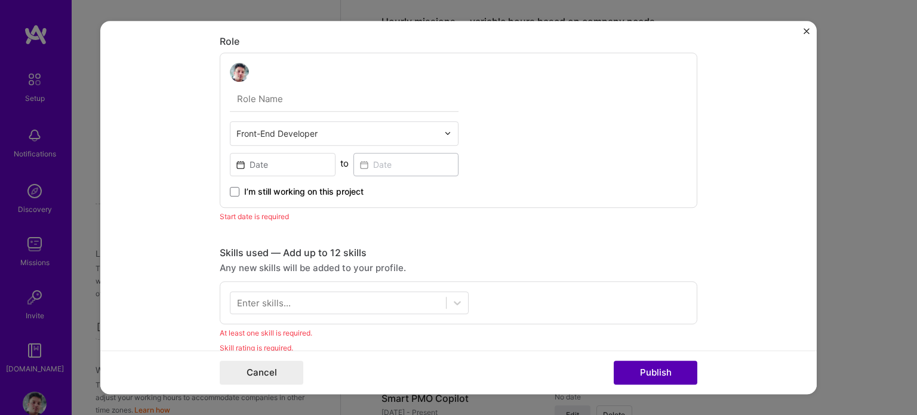
scroll to position [632, 0]
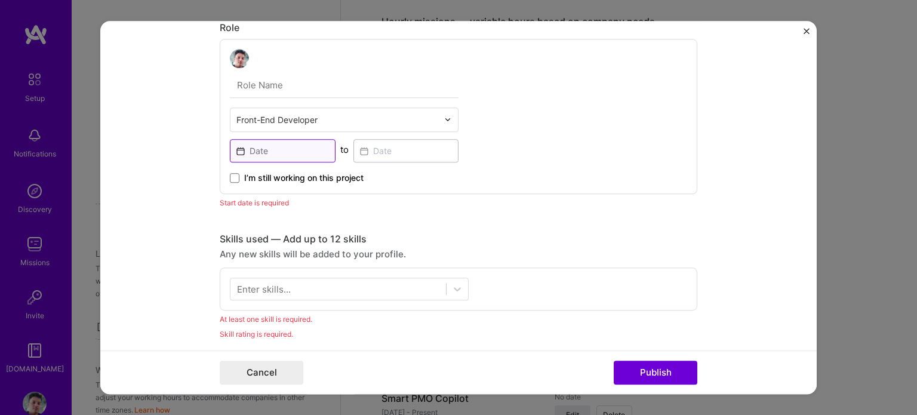
click at [260, 146] on input at bounding box center [283, 150] width 106 height 23
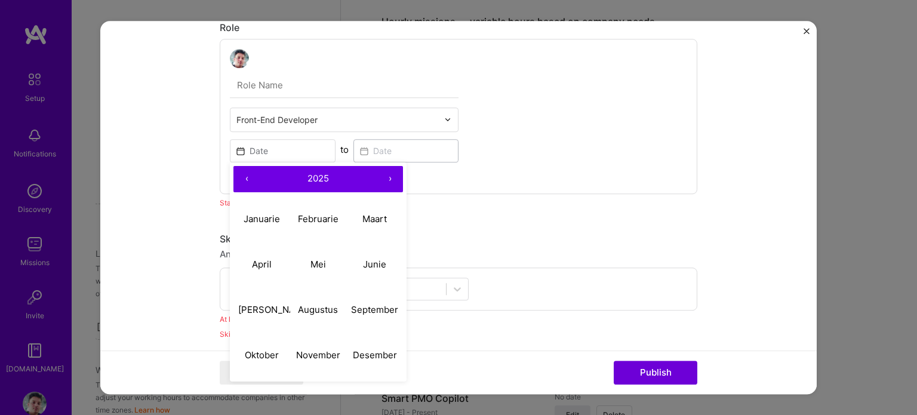
click at [238, 176] on button "‹" at bounding box center [246, 179] width 26 height 26
click at [320, 358] on abbr "November" at bounding box center [318, 354] width 44 height 11
type input "[DATE]"
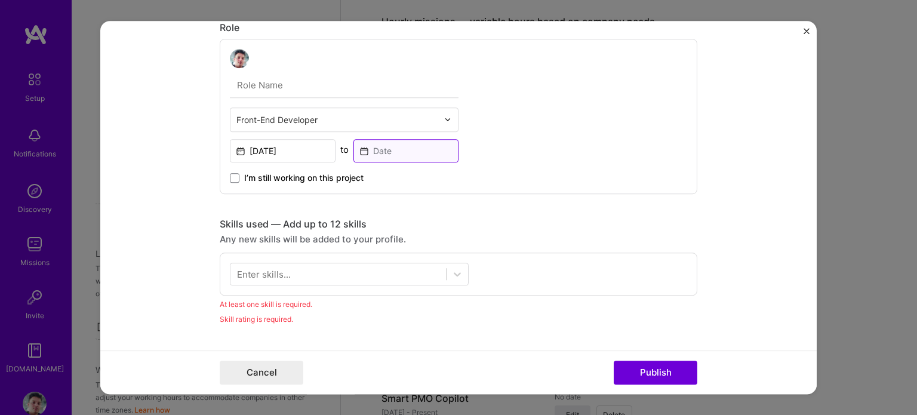
click at [385, 150] on input at bounding box center [406, 150] width 106 height 23
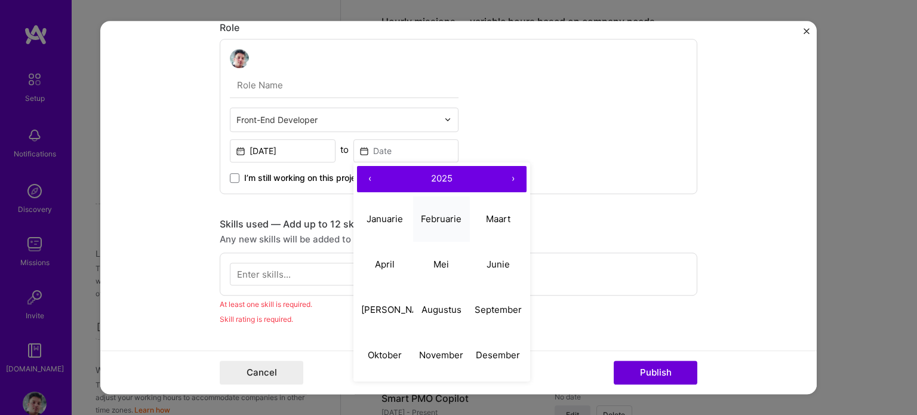
click at [437, 216] on abbr "Februarie" at bounding box center [441, 218] width 41 height 11
type input "[DATE]"
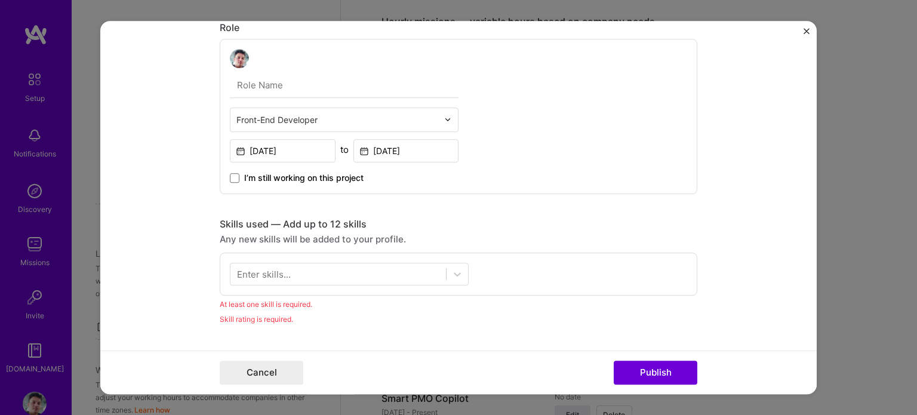
click at [286, 84] on input "text" at bounding box center [344, 85] width 229 height 25
type input "Technical Lead"
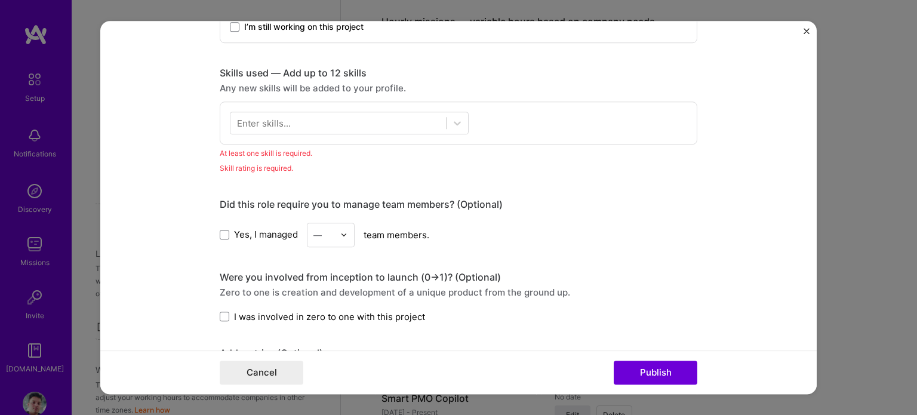
scroll to position [790, 0]
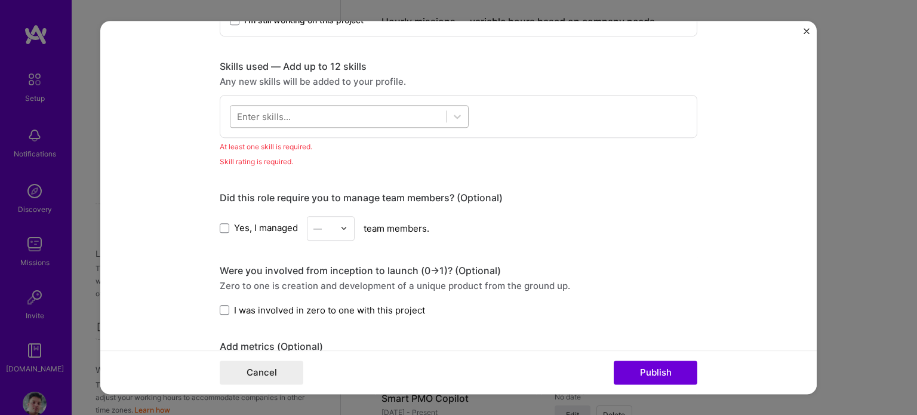
click at [291, 124] on div at bounding box center [338, 116] width 216 height 20
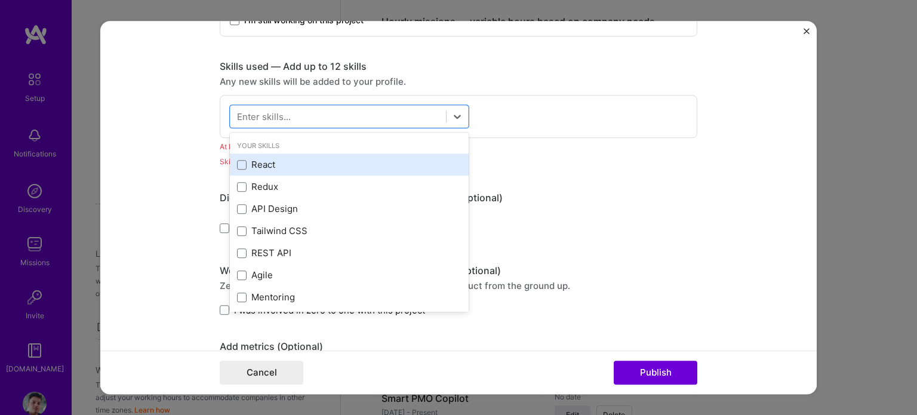
click at [272, 165] on div "React" at bounding box center [349, 165] width 224 height 13
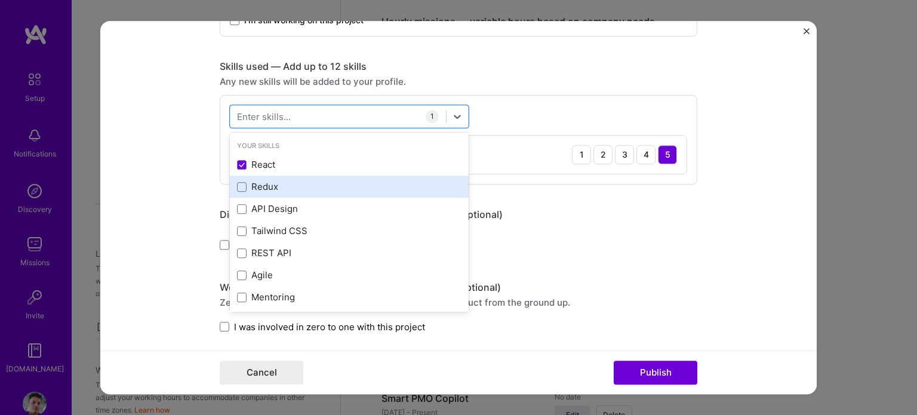
click at [271, 183] on div "Redux" at bounding box center [349, 187] width 224 height 13
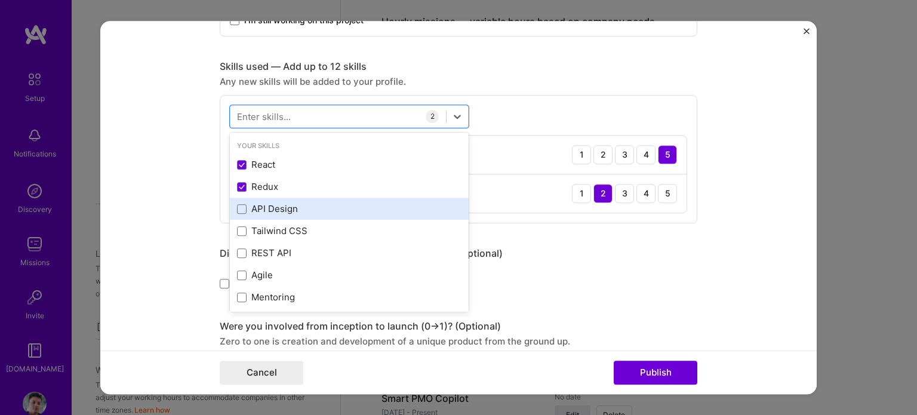
click at [275, 211] on div "API Design" at bounding box center [349, 209] width 224 height 13
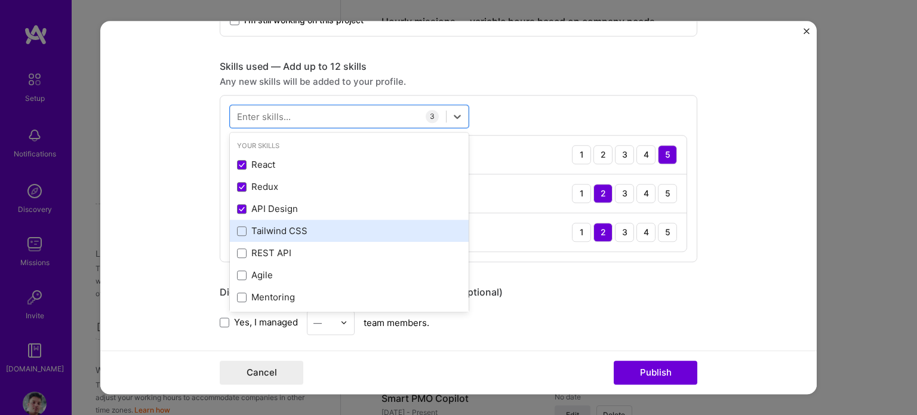
click at [275, 227] on div "Tailwind CSS" at bounding box center [349, 231] width 224 height 13
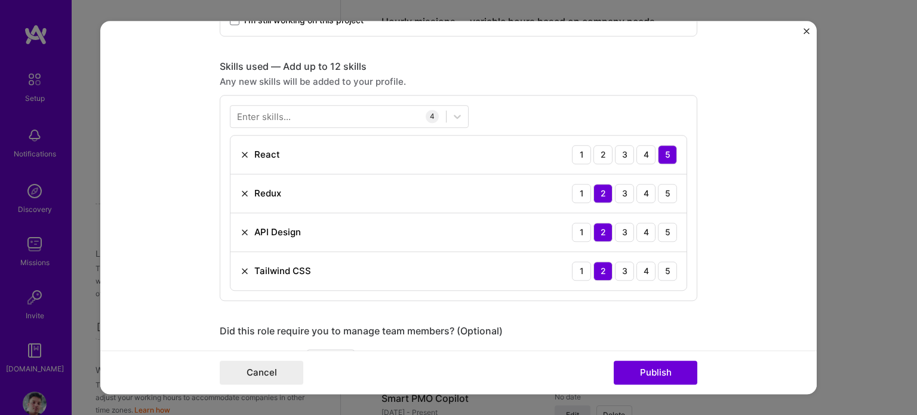
click at [490, 97] on div "Enter skills... 4 React 1 2 3 4 5 Redux 1 2 3 4 5 API Design 1 2 3 4 5 Tailwind…" at bounding box center [459, 198] width 478 height 206
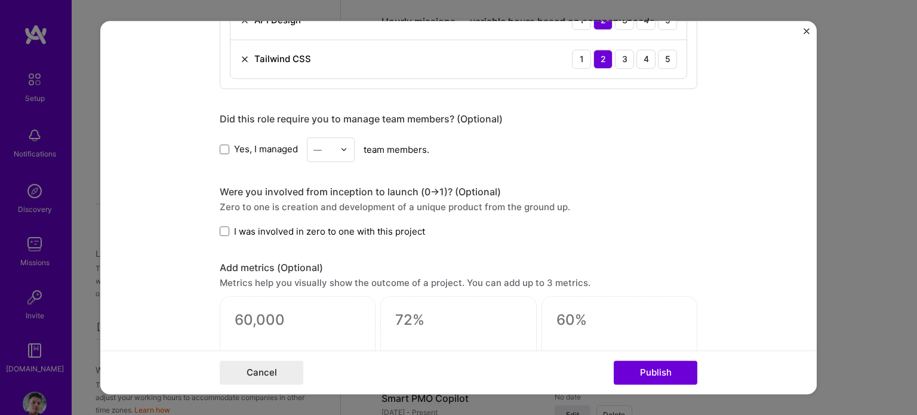
scroll to position [1016, 0]
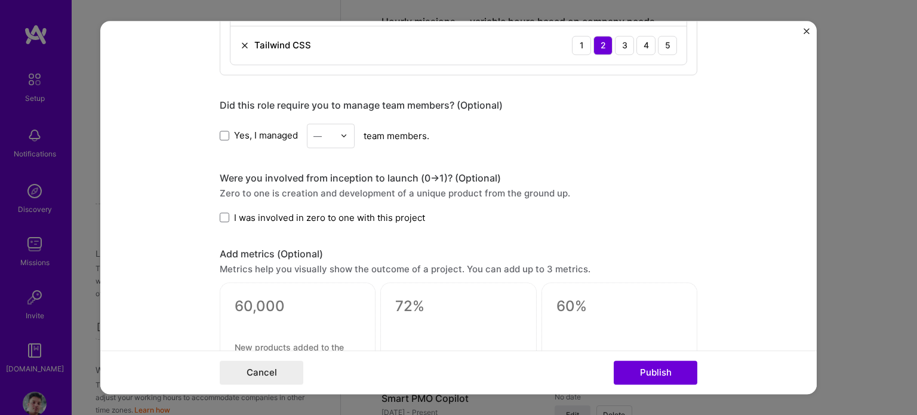
click at [234, 211] on span "I was involved in zero to one with this project" at bounding box center [329, 217] width 191 height 13
click at [0, 0] on input "I was involved in zero to one with this project" at bounding box center [0, 0] width 0 height 0
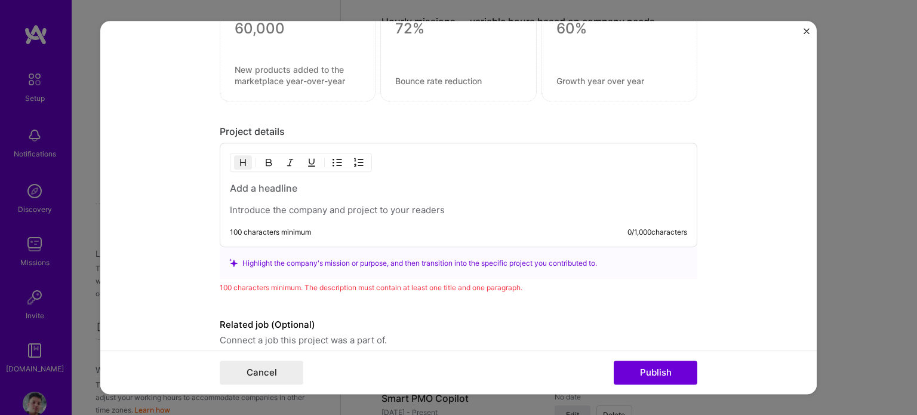
scroll to position [1303, 0]
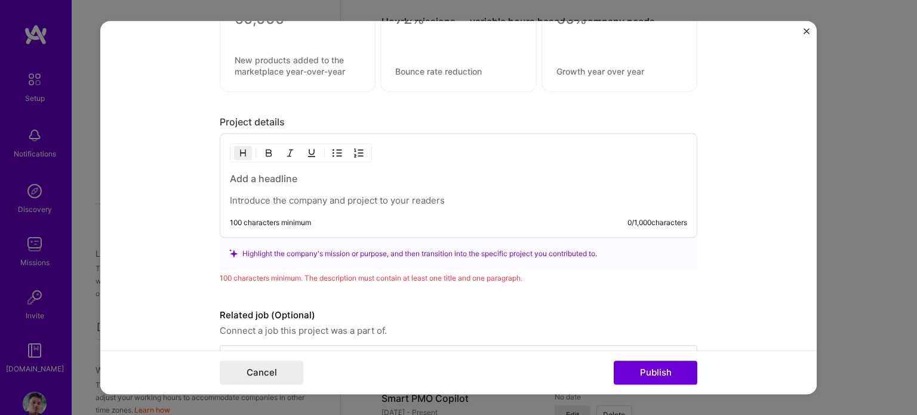
click at [292, 172] on h3 at bounding box center [458, 178] width 457 height 13
click at [306, 195] on p at bounding box center [458, 201] width 457 height 12
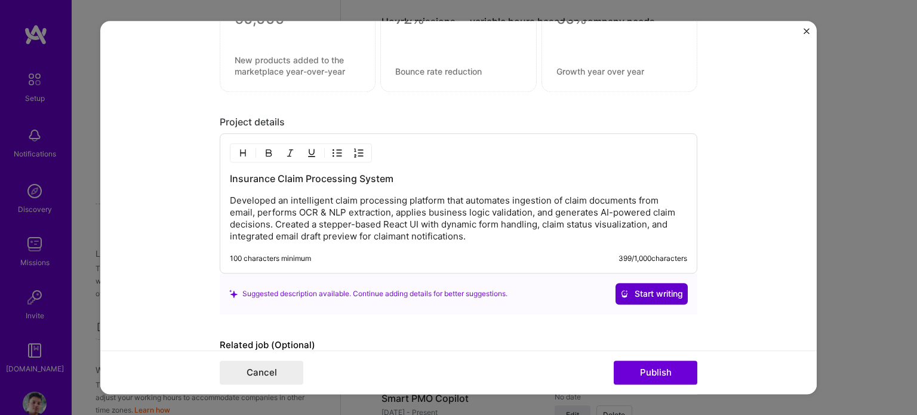
click at [620, 290] on icon at bounding box center [624, 294] width 8 height 8
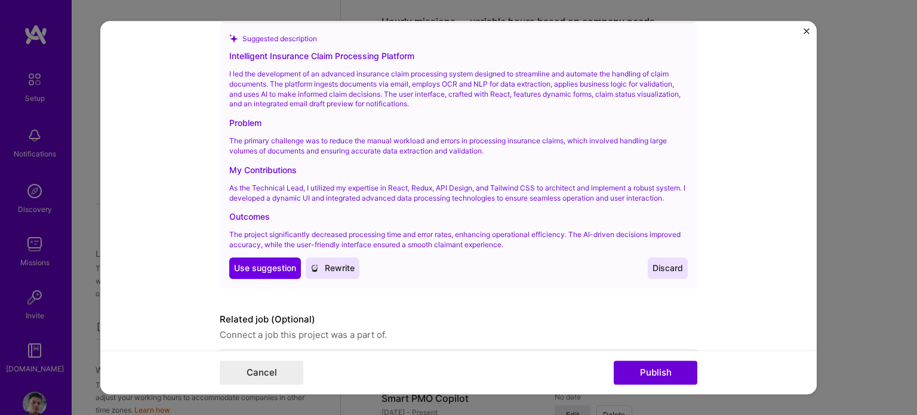
scroll to position [1572, 0]
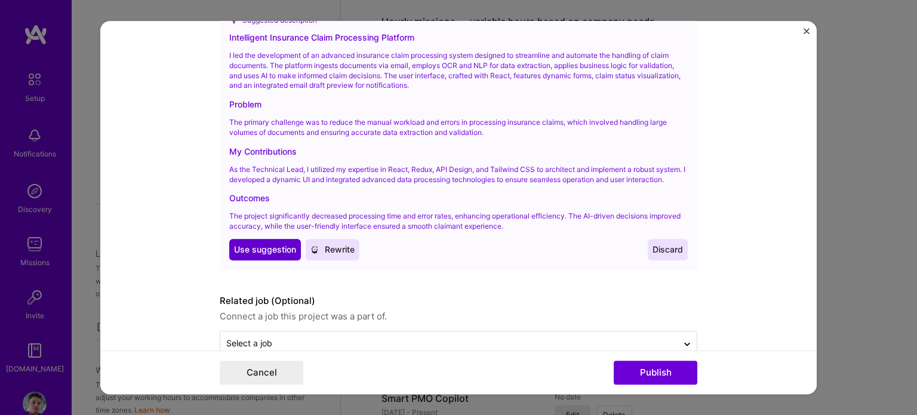
click at [275, 256] on span "Use suggestion" at bounding box center [265, 250] width 62 height 12
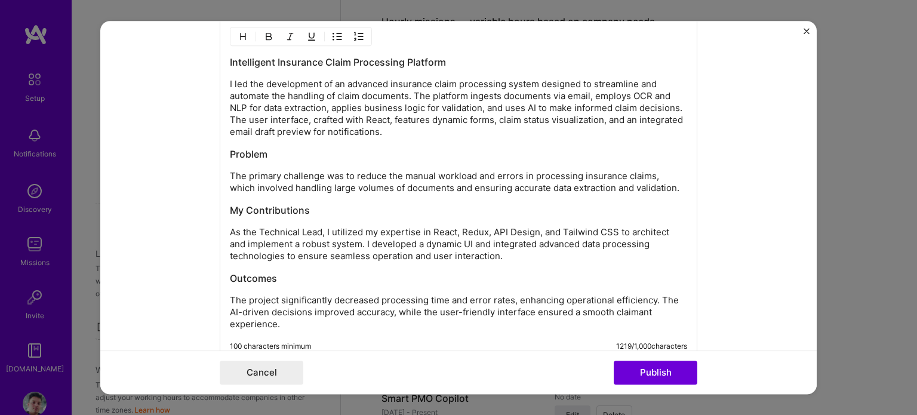
scroll to position [1422, 0]
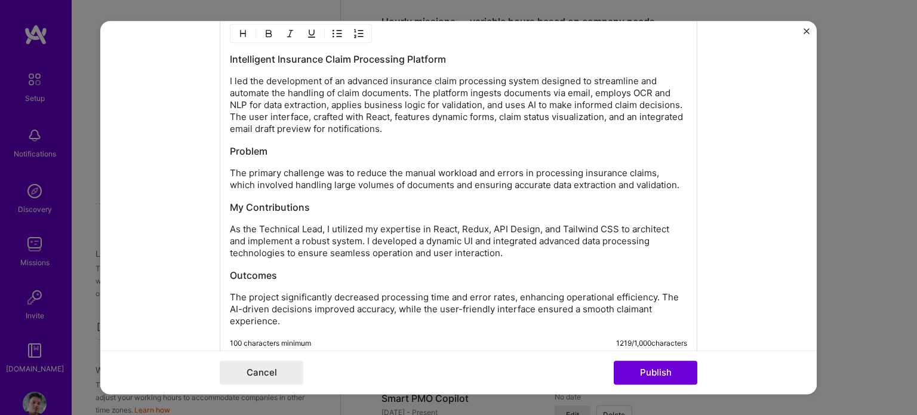
click at [559, 284] on div "Intelligent Insurance Claim Processing Platform I led the development of an adv…" at bounding box center [458, 190] width 457 height 275
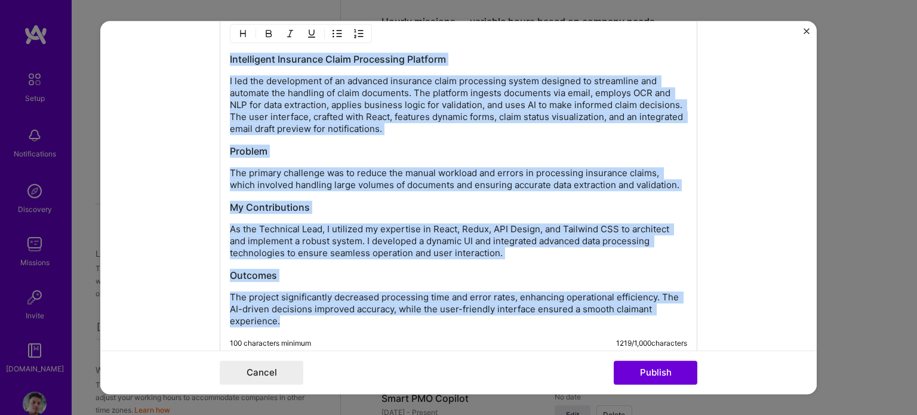
copy div "Intelligent Insurance Claim Processing Platform I led the development of an adv…"
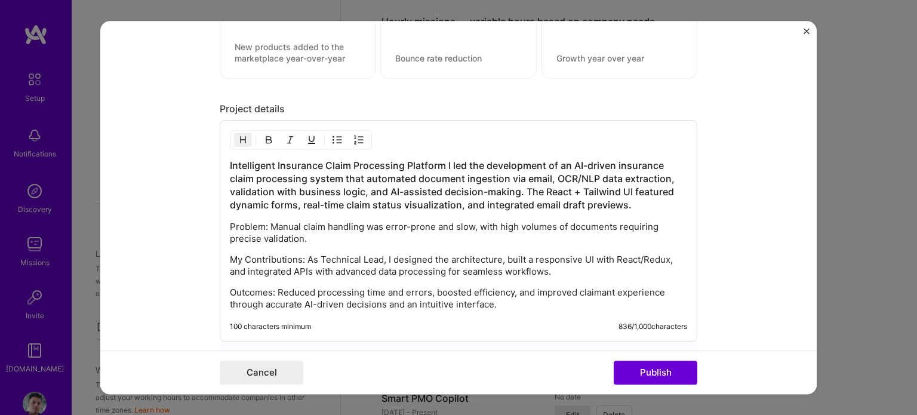
scroll to position [1318, 0]
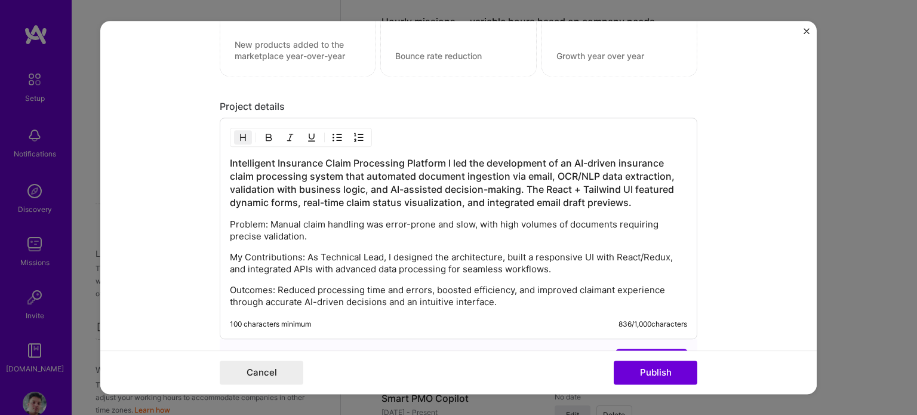
click at [440, 161] on h3 "Intelligent Insurance Claim Processing Platform I led the development of an AI-…" at bounding box center [458, 182] width 457 height 53
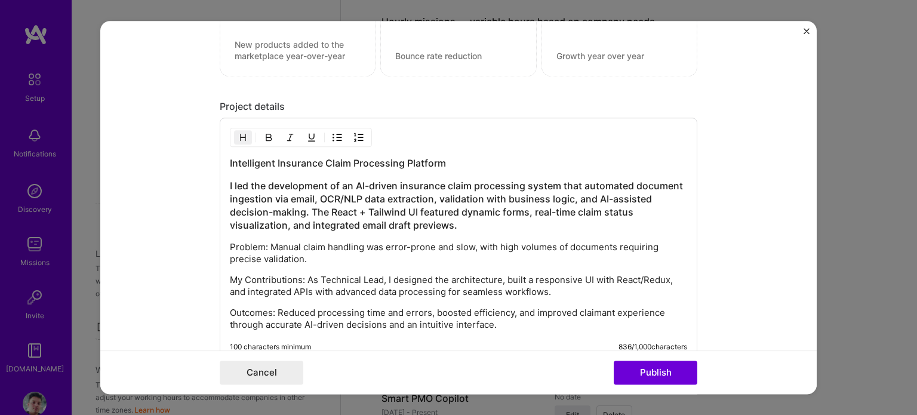
click at [447, 159] on h3 "Intelligent Insurance Claim Processing Platform" at bounding box center [458, 162] width 457 height 13
click at [449, 158] on h3 "Intelligent Insurance Claim Processing Platform" at bounding box center [458, 162] width 457 height 13
click at [230, 182] on h3 "I led the development of an AI-driven insurance claim processing system that au…" at bounding box center [458, 205] width 457 height 53
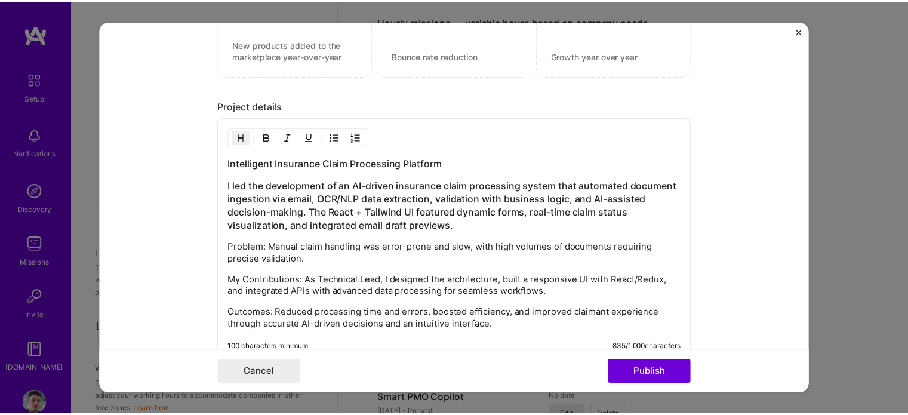
scroll to position [1474, 0]
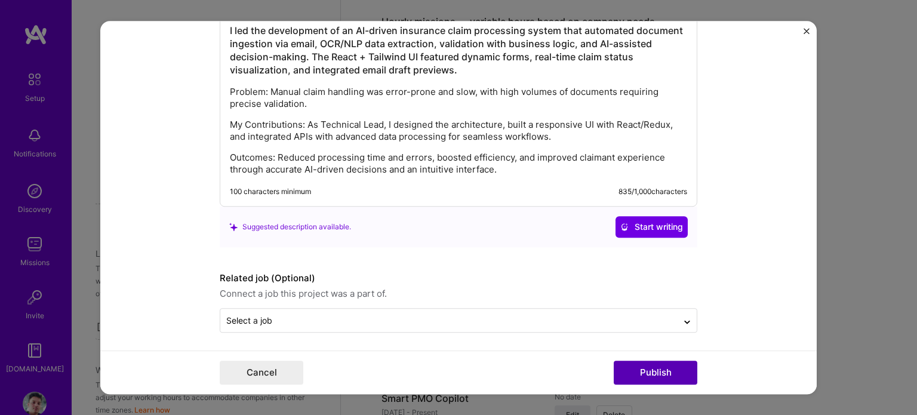
click at [668, 372] on button "Publish" at bounding box center [656, 373] width 84 height 24
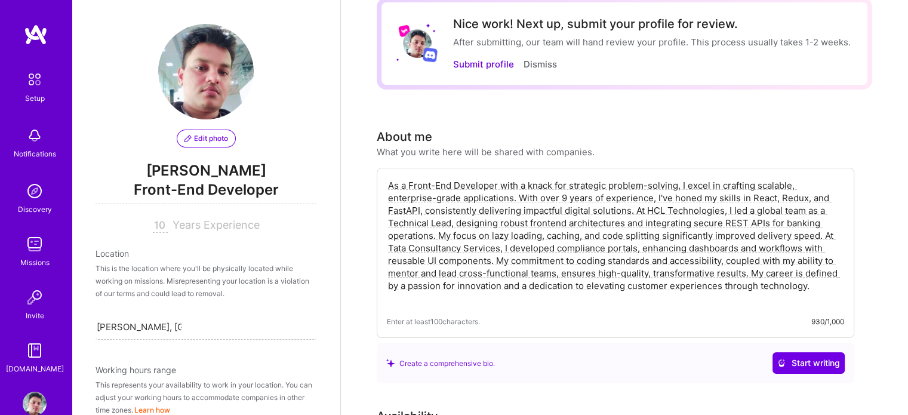
scroll to position [0, 0]
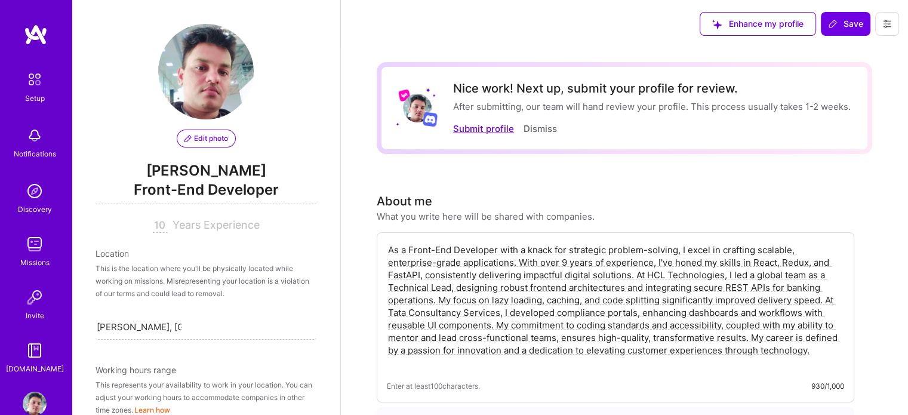
click at [472, 128] on button "Submit profile" at bounding box center [483, 128] width 61 height 13
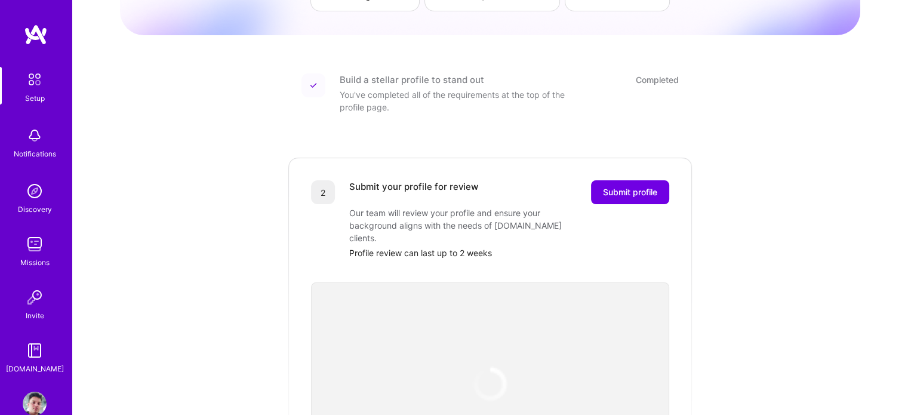
scroll to position [121, 0]
click at [631, 186] on button "Submit profile" at bounding box center [630, 191] width 78 height 24
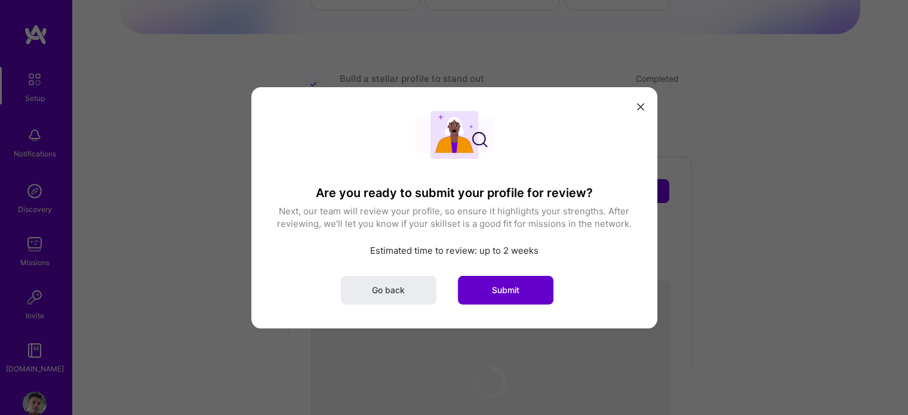
click at [491, 300] on button "Submit" at bounding box center [506, 289] width 96 height 29
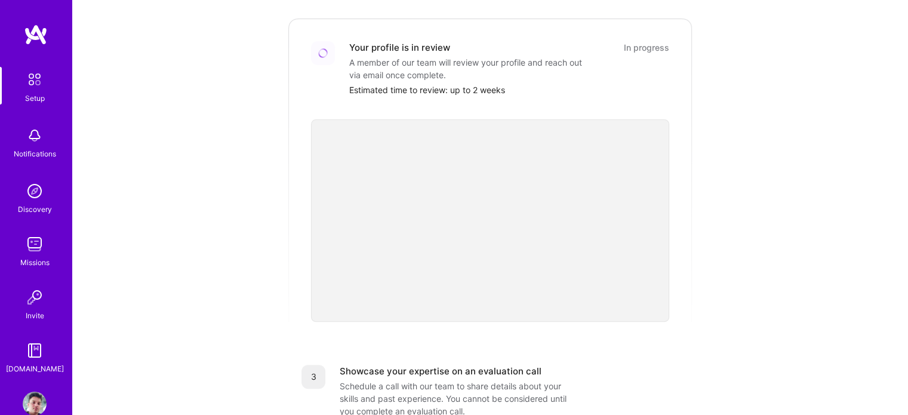
scroll to position [0, 0]
